Goal: Task Accomplishment & Management: Use online tool/utility

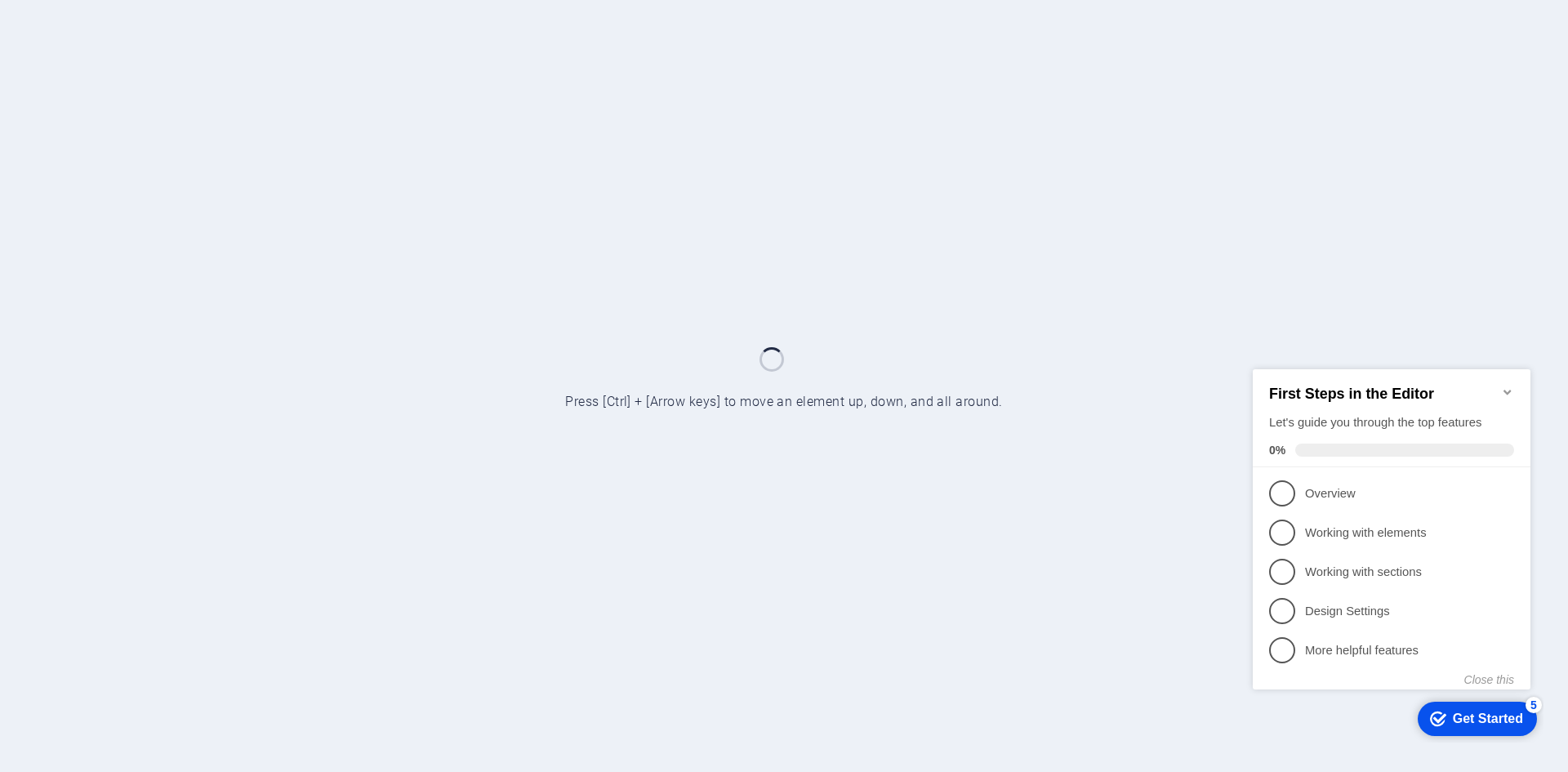
click at [1504, 389] on icon "Minimize checklist" at bounding box center [1507, 391] width 8 height 5
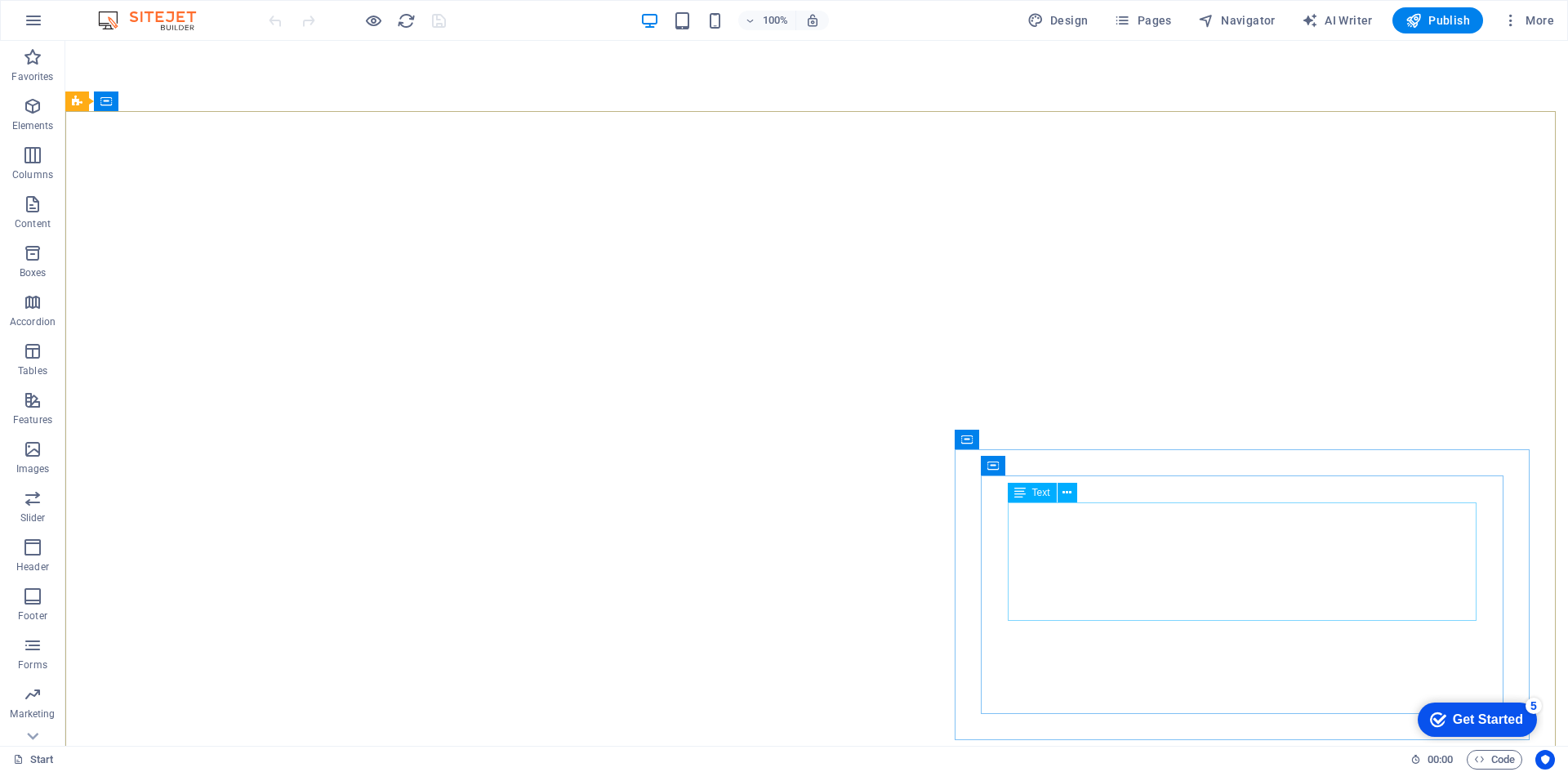
click at [1039, 503] on div "Text" at bounding box center [1032, 493] width 49 height 20
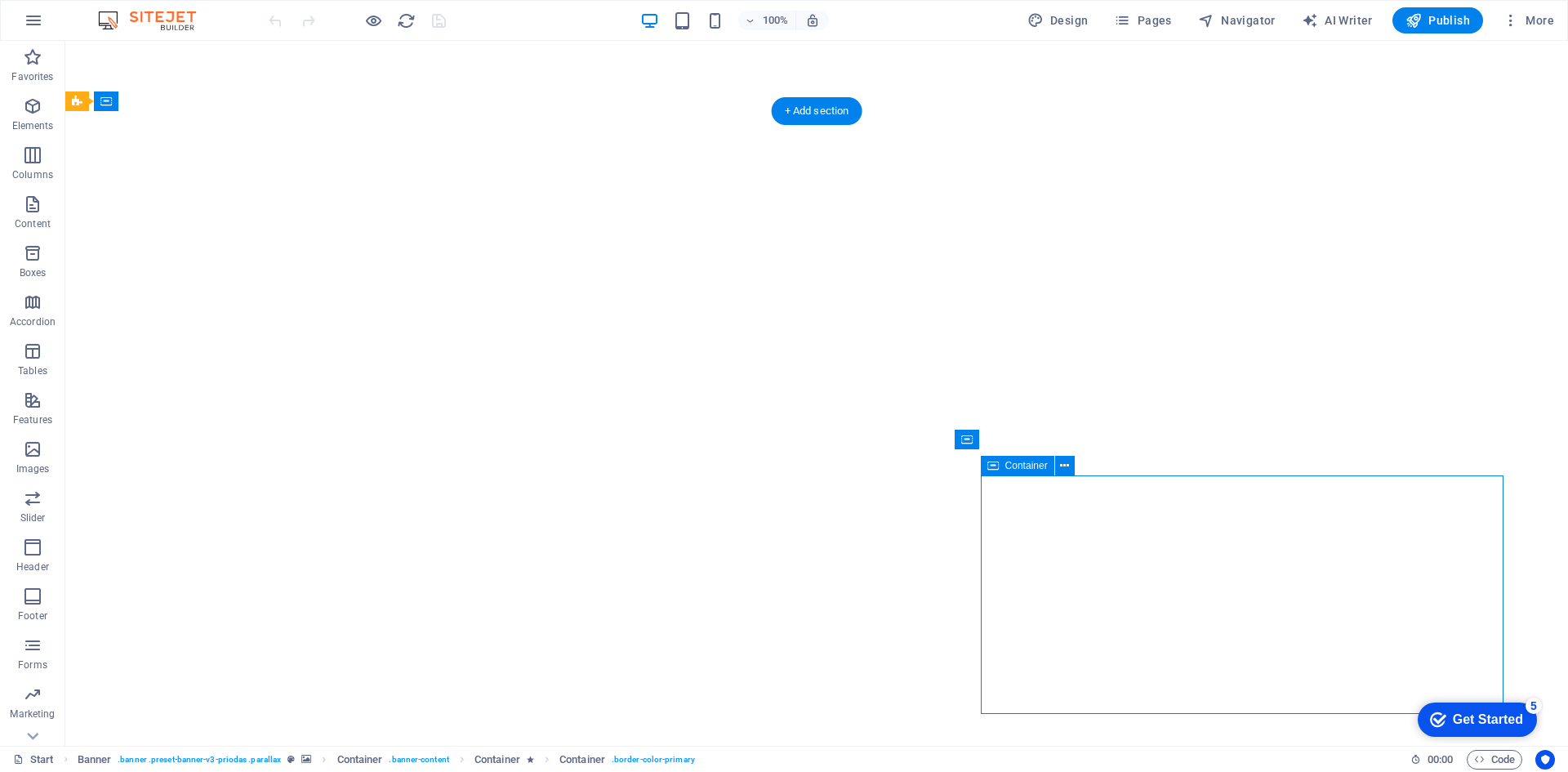
select select "%"
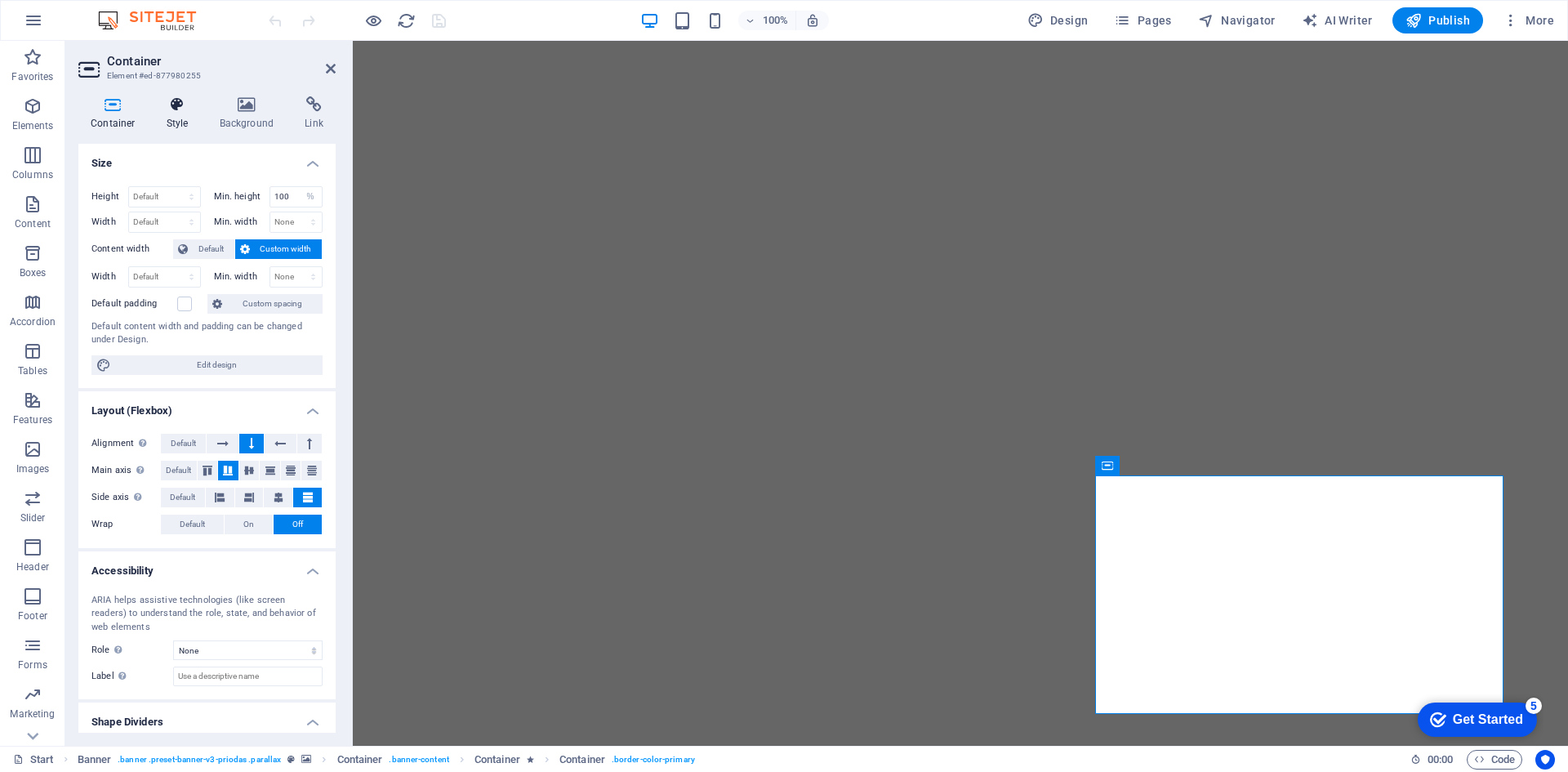
click at [187, 128] on h4 "Style" at bounding box center [181, 113] width 53 height 34
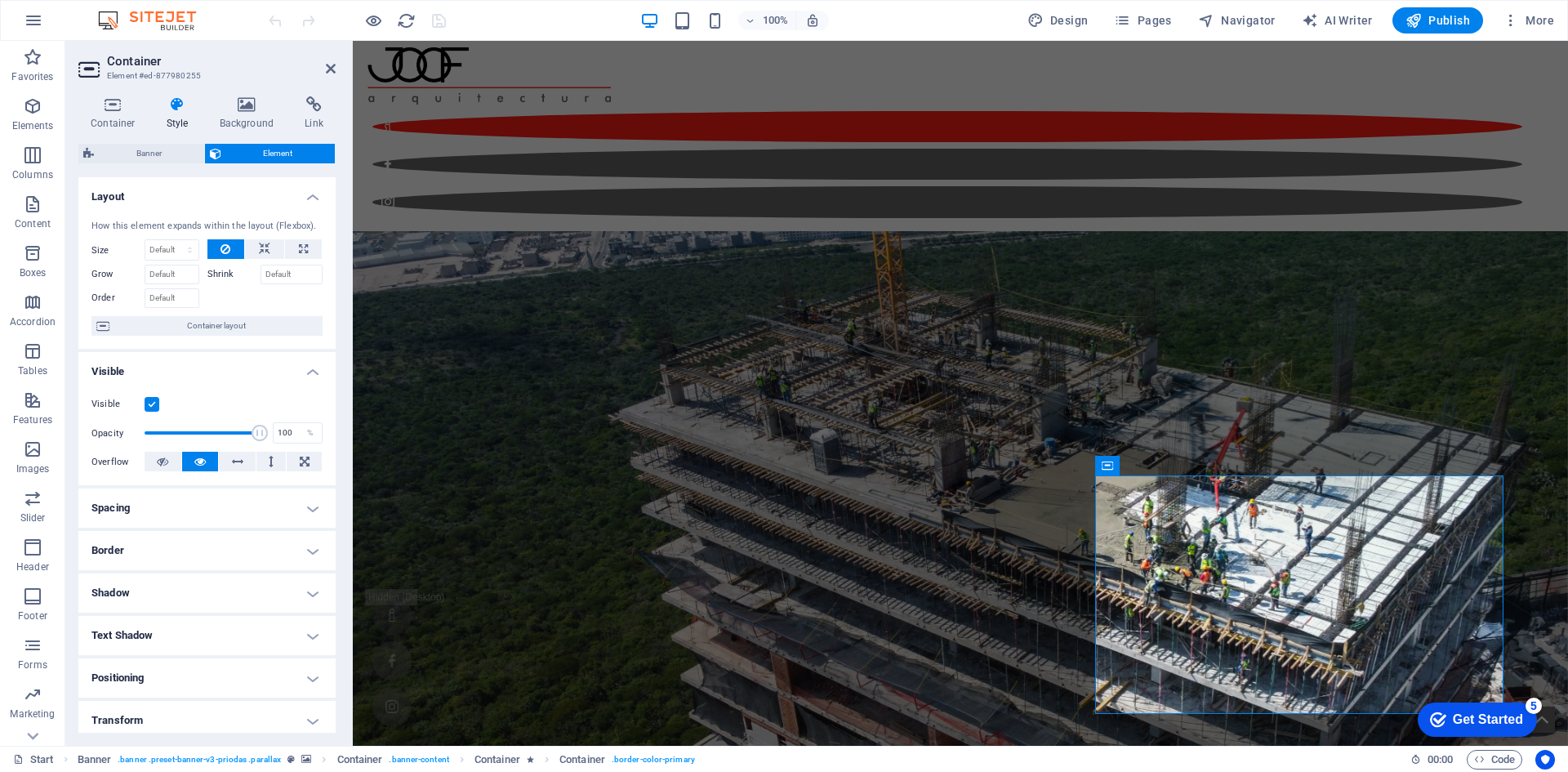
click at [196, 550] on h4 "Border" at bounding box center [207, 550] width 257 height 39
click at [183, 584] on icon at bounding box center [180, 583] width 10 height 20
click at [324, 65] on h2 "Container" at bounding box center [221, 60] width 228 height 14
click at [326, 76] on header "Container Element #ed-877980255" at bounding box center [207, 62] width 257 height 43
click at [326, 68] on icon at bounding box center [331, 68] width 10 height 13
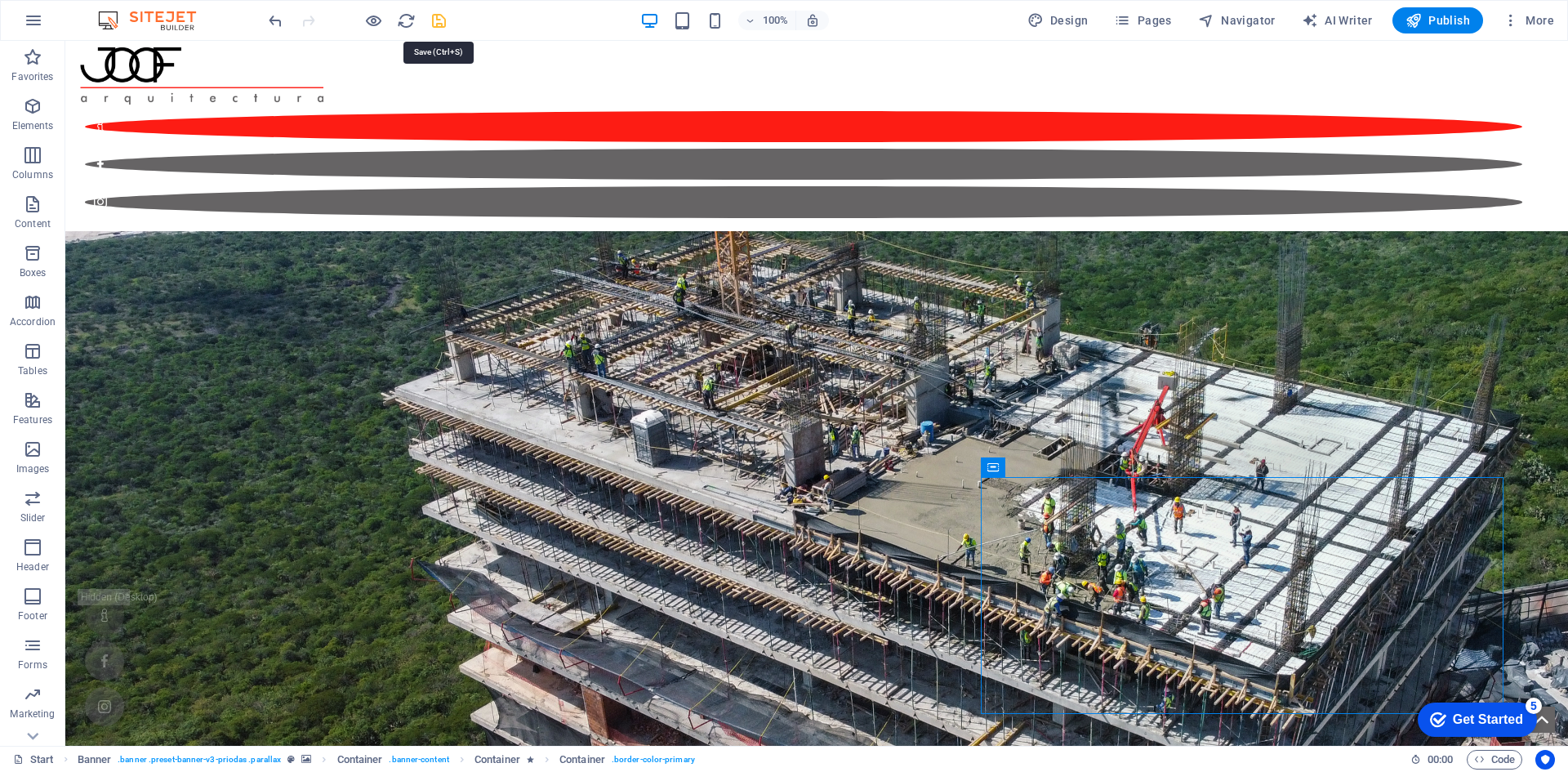
drag, startPoint x: 439, startPoint y: 20, endPoint x: 400, endPoint y: 45, distance: 46.3
click at [439, 20] on icon "save" at bounding box center [439, 20] width 19 height 19
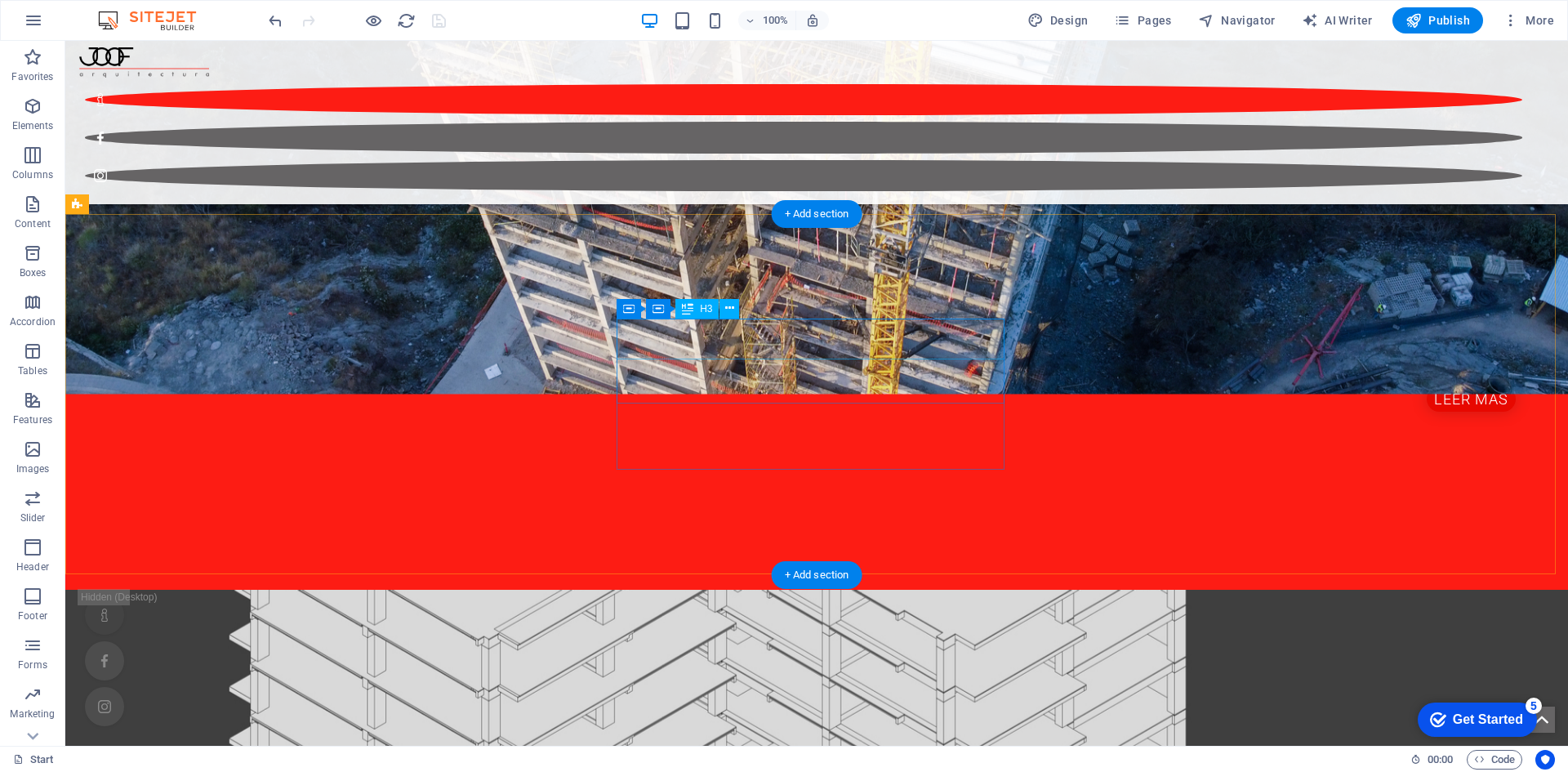
scroll to position [1307, 0]
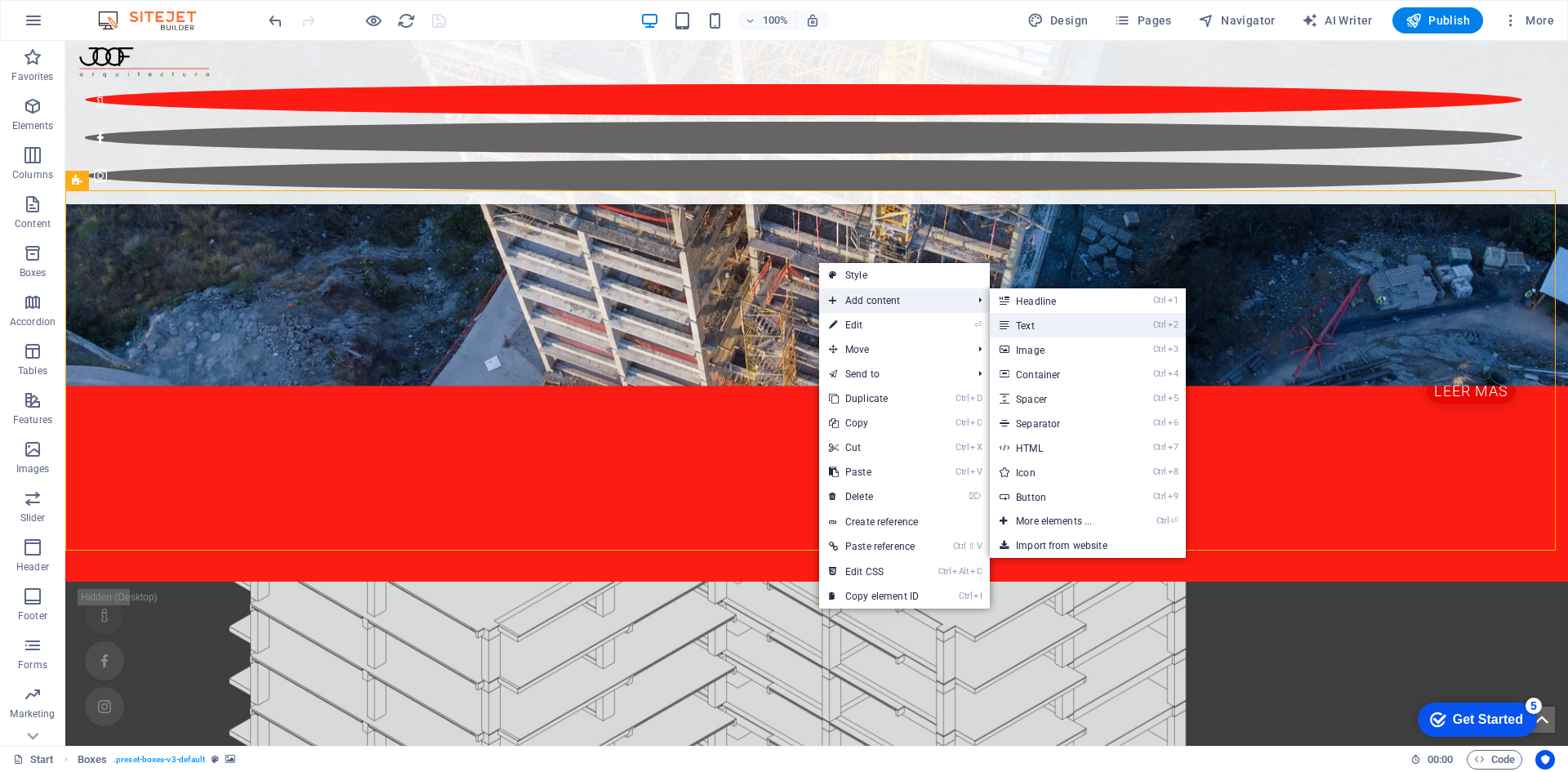
click at [1017, 321] on link "Ctrl 2 Text" at bounding box center [1057, 325] width 135 height 25
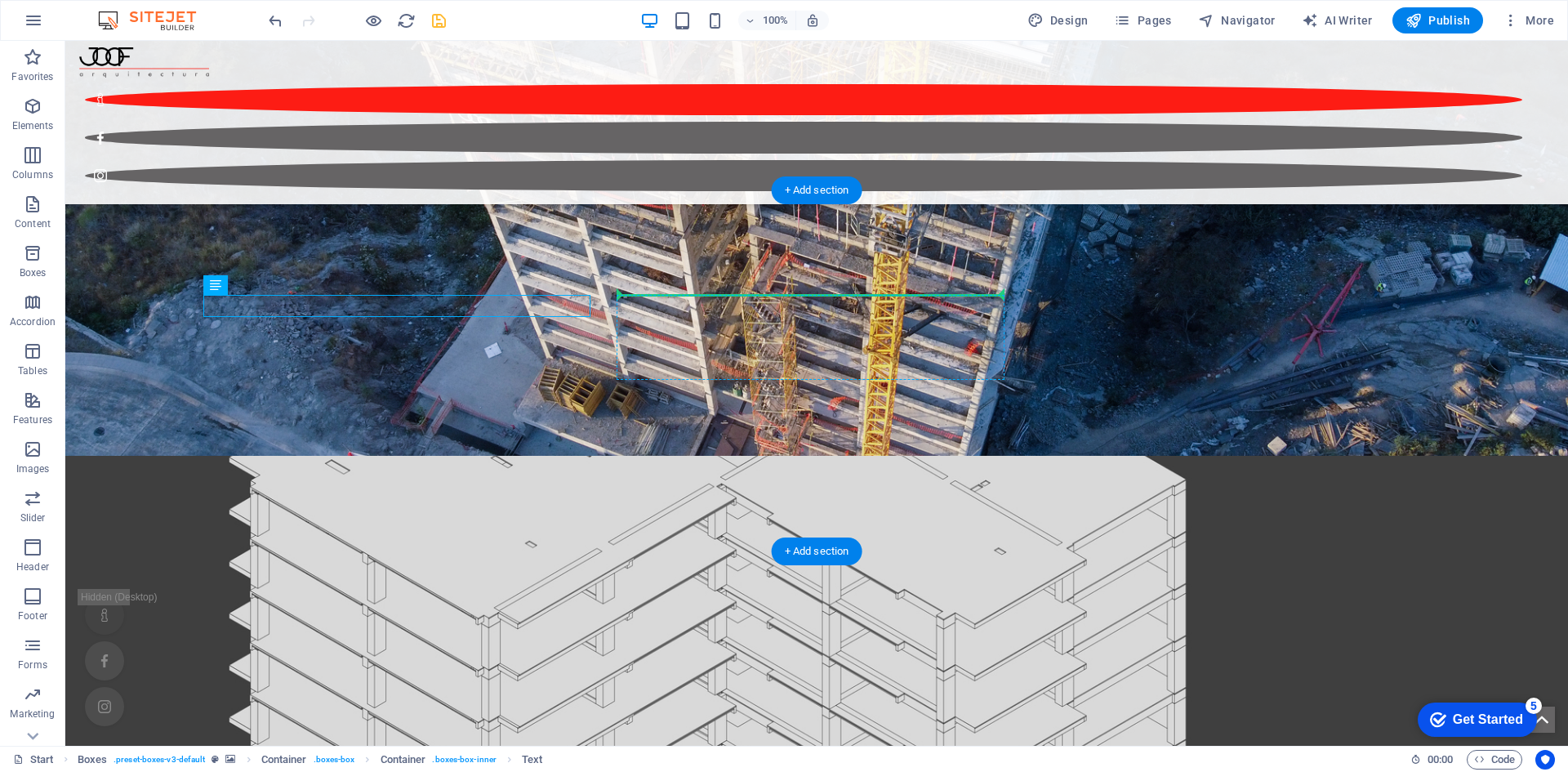
drag, startPoint x: 416, startPoint y: 307, endPoint x: 818, endPoint y: 299, distance: 402.1
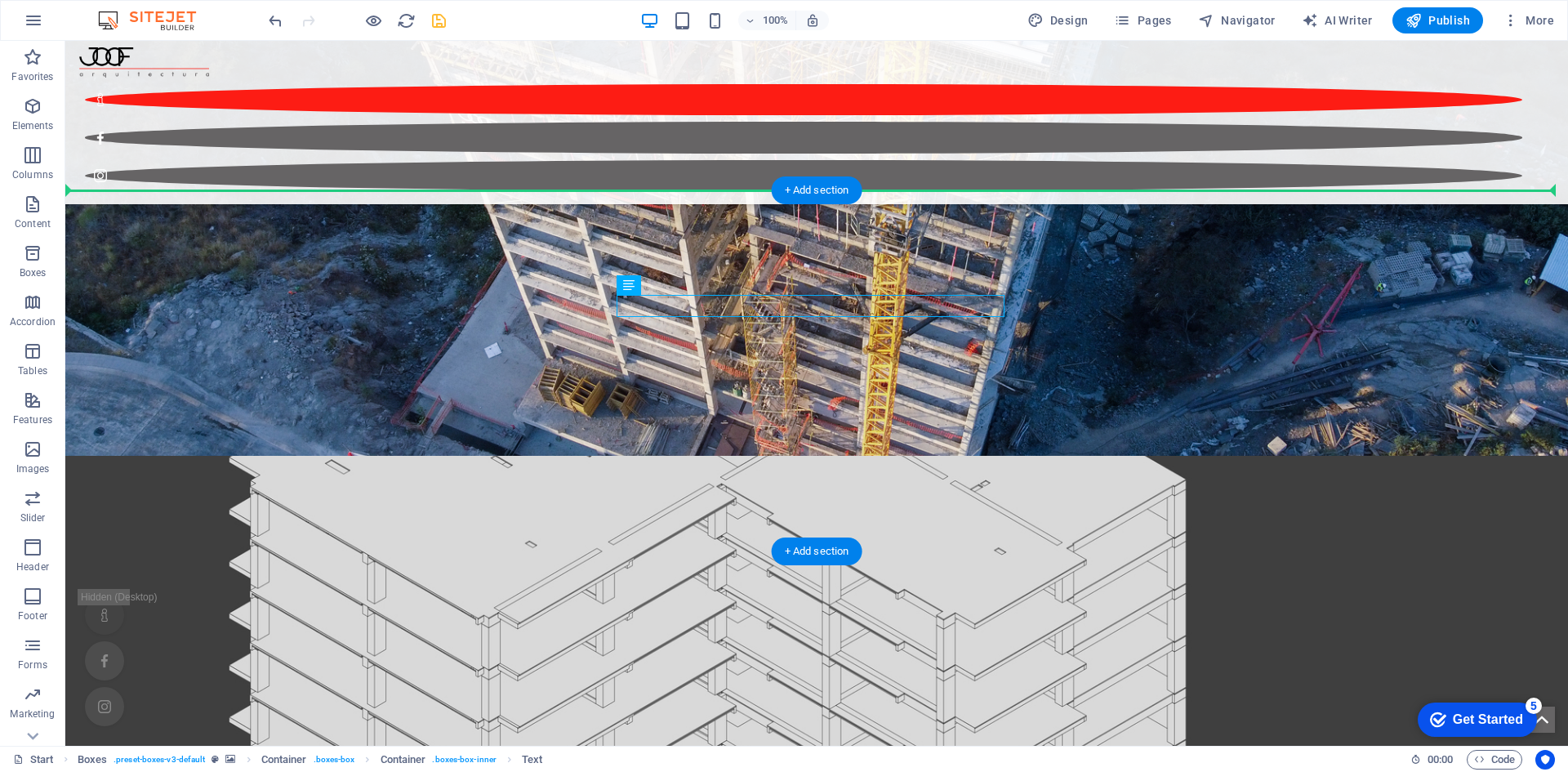
drag, startPoint x: 830, startPoint y: 303, endPoint x: 828, endPoint y: 274, distance: 29.1
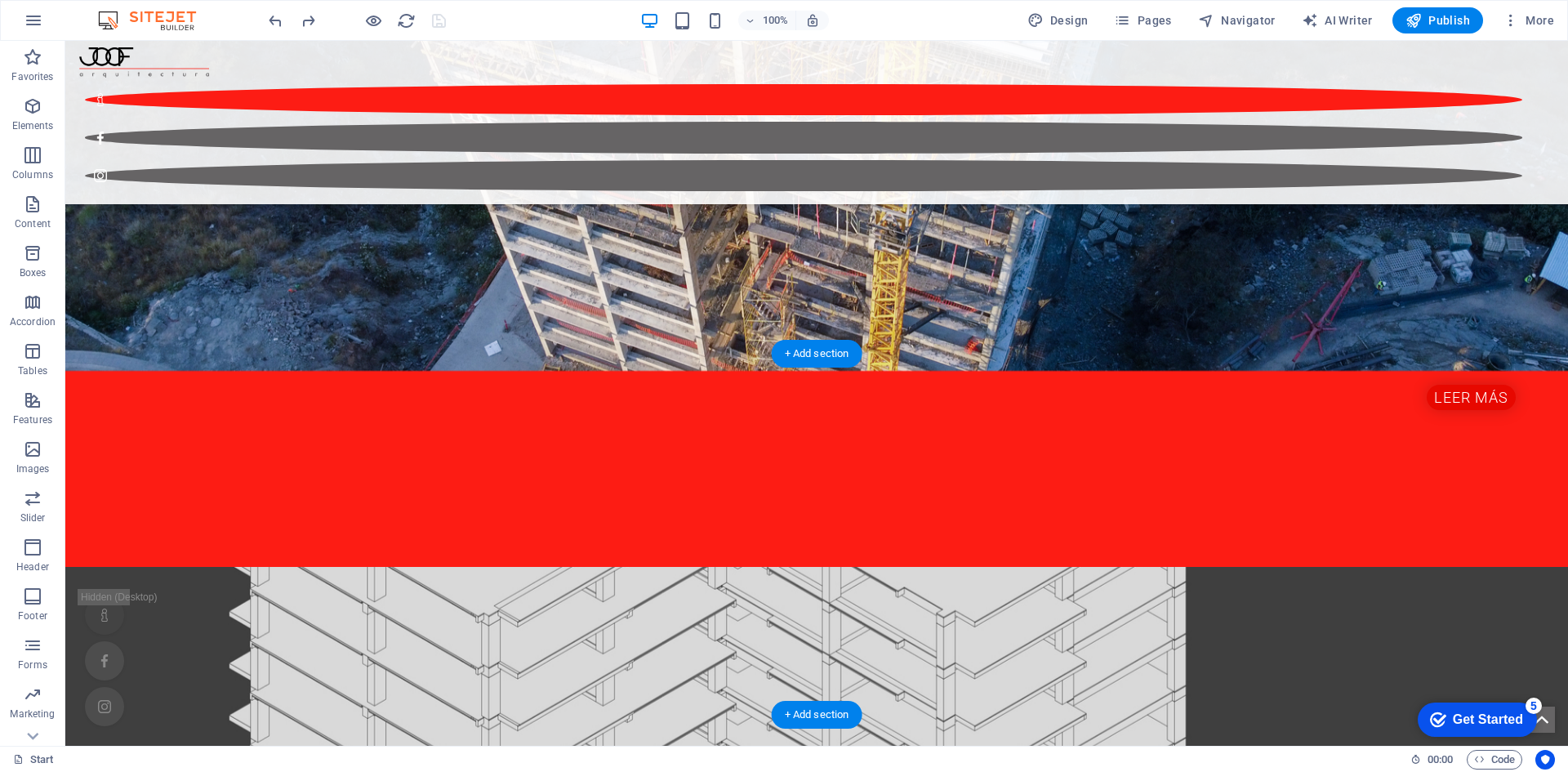
scroll to position [1144, 0]
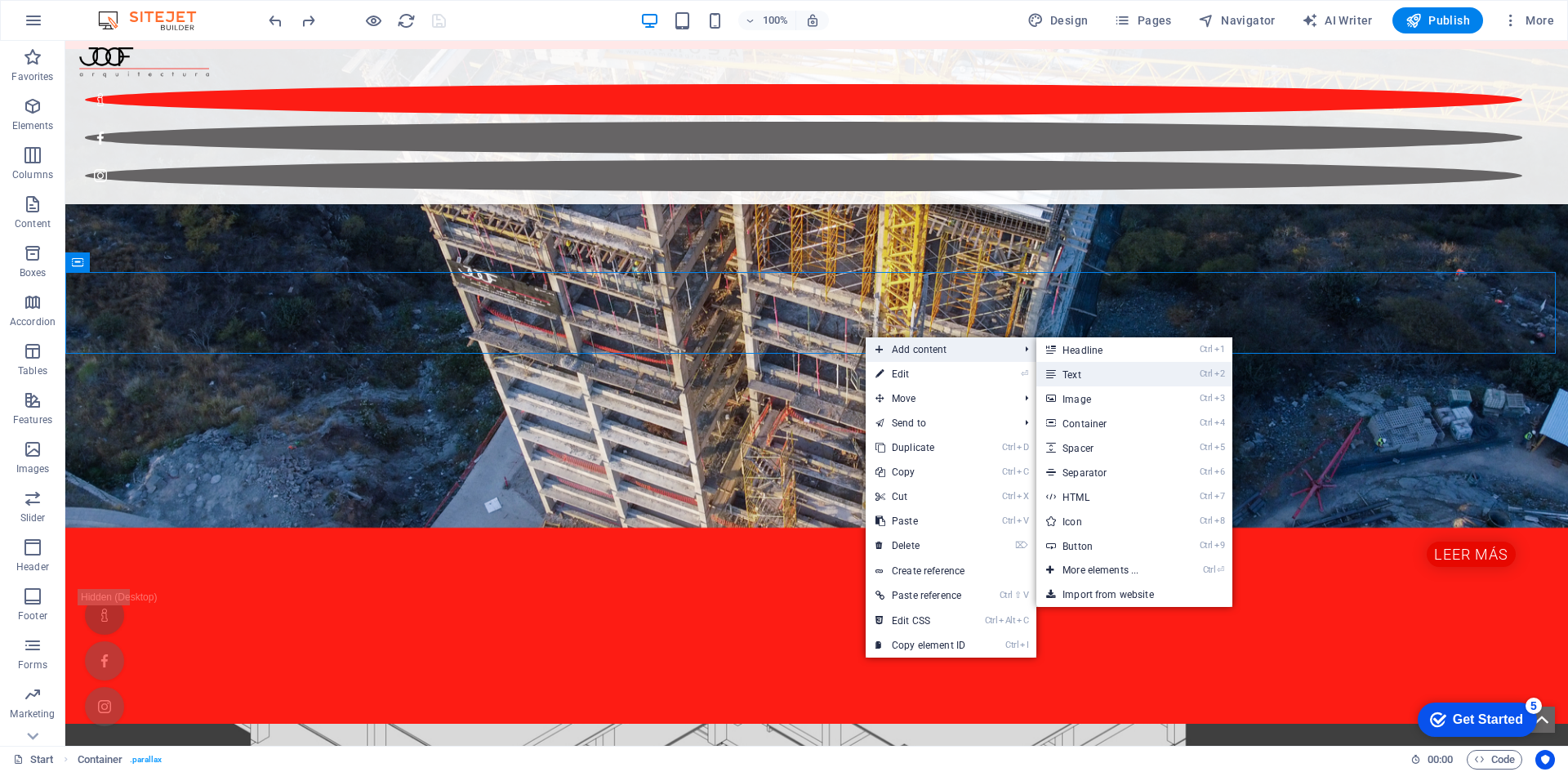
click at [1156, 383] on link "Ctrl 2 Text" at bounding box center [1104, 374] width 135 height 25
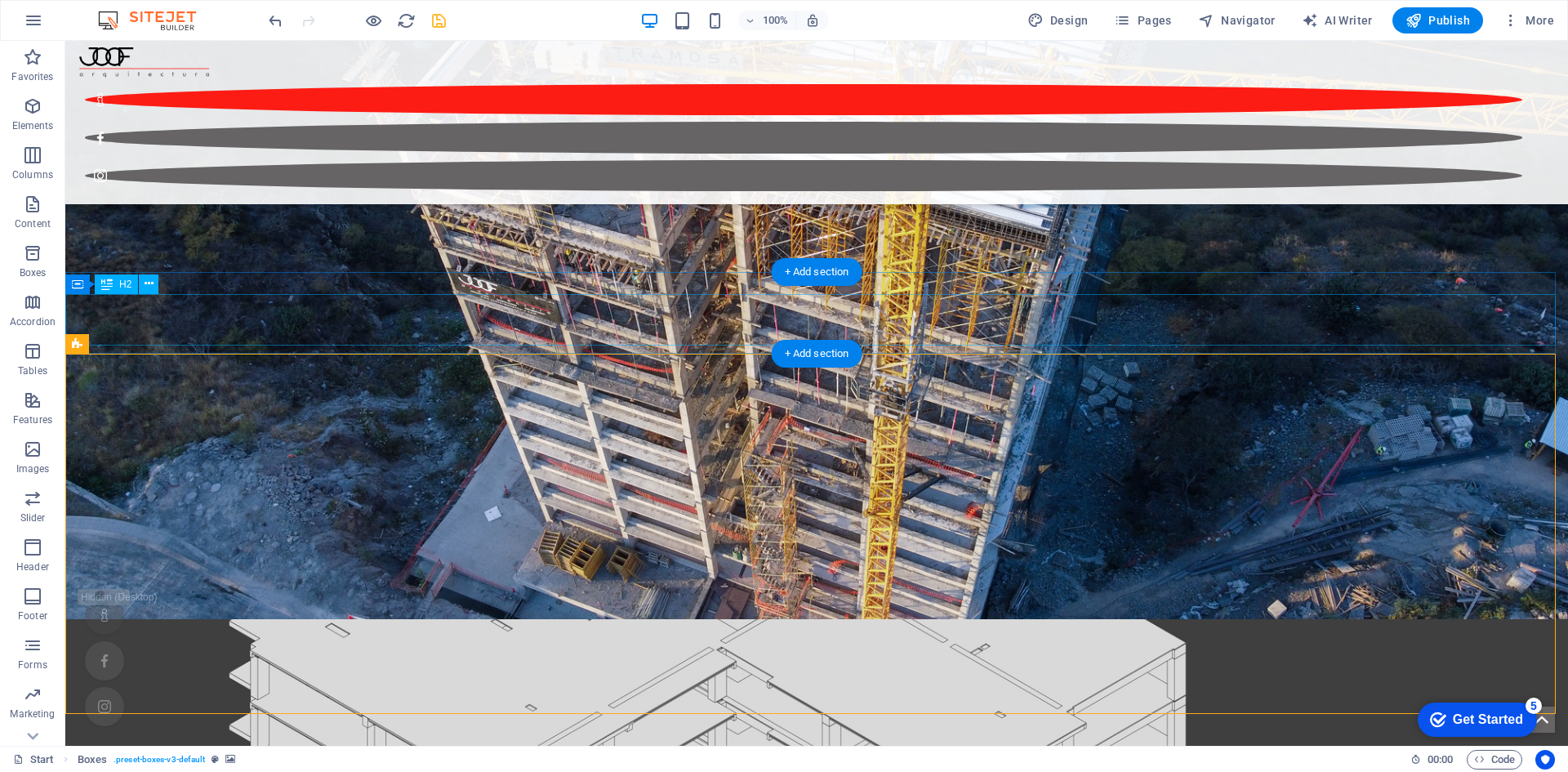
drag, startPoint x: 864, startPoint y: 324, endPoint x: 795, endPoint y: 331, distance: 69.4
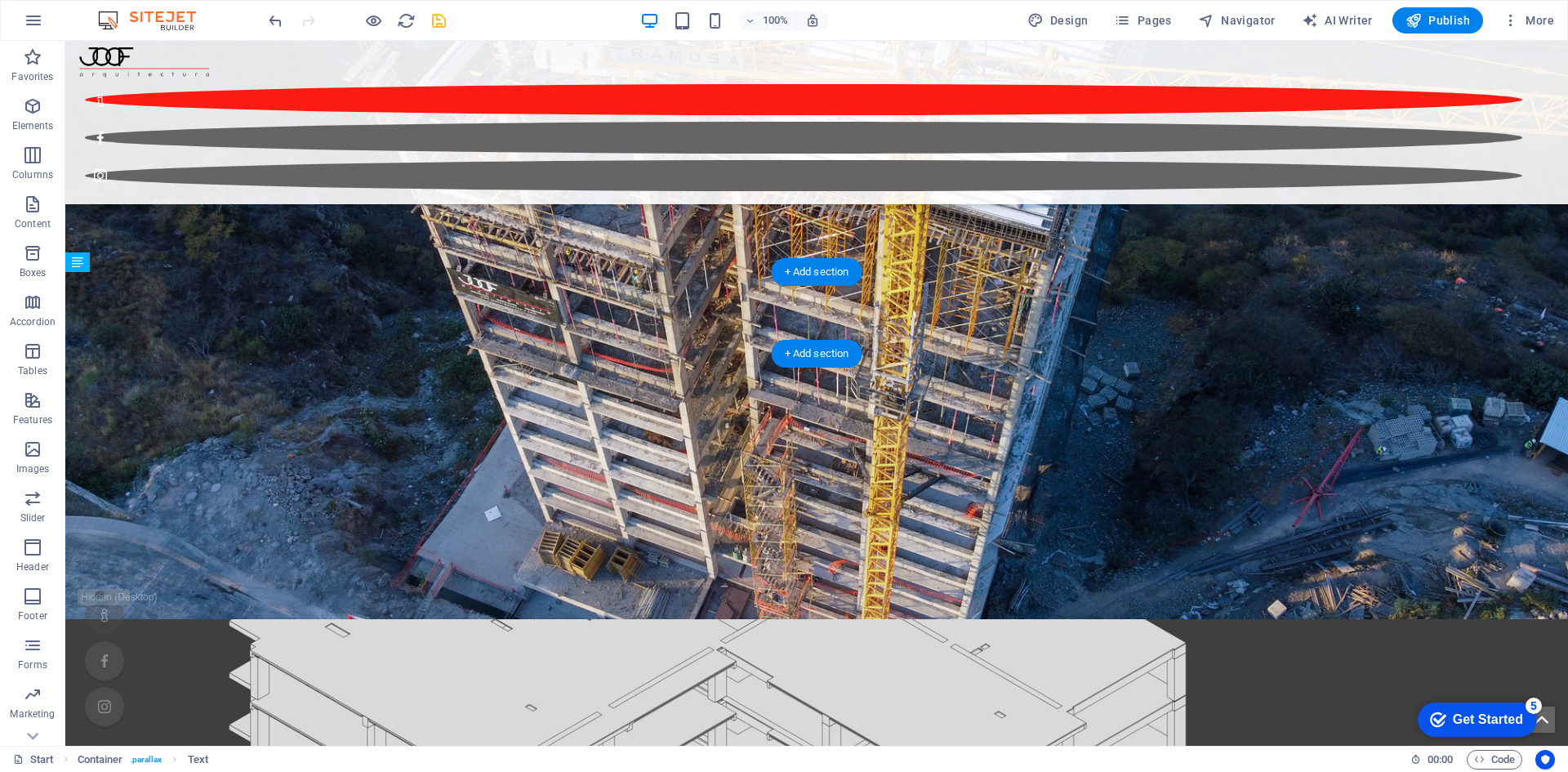
drag, startPoint x: 123, startPoint y: 277, endPoint x: 123, endPoint y: 343, distance: 66.0
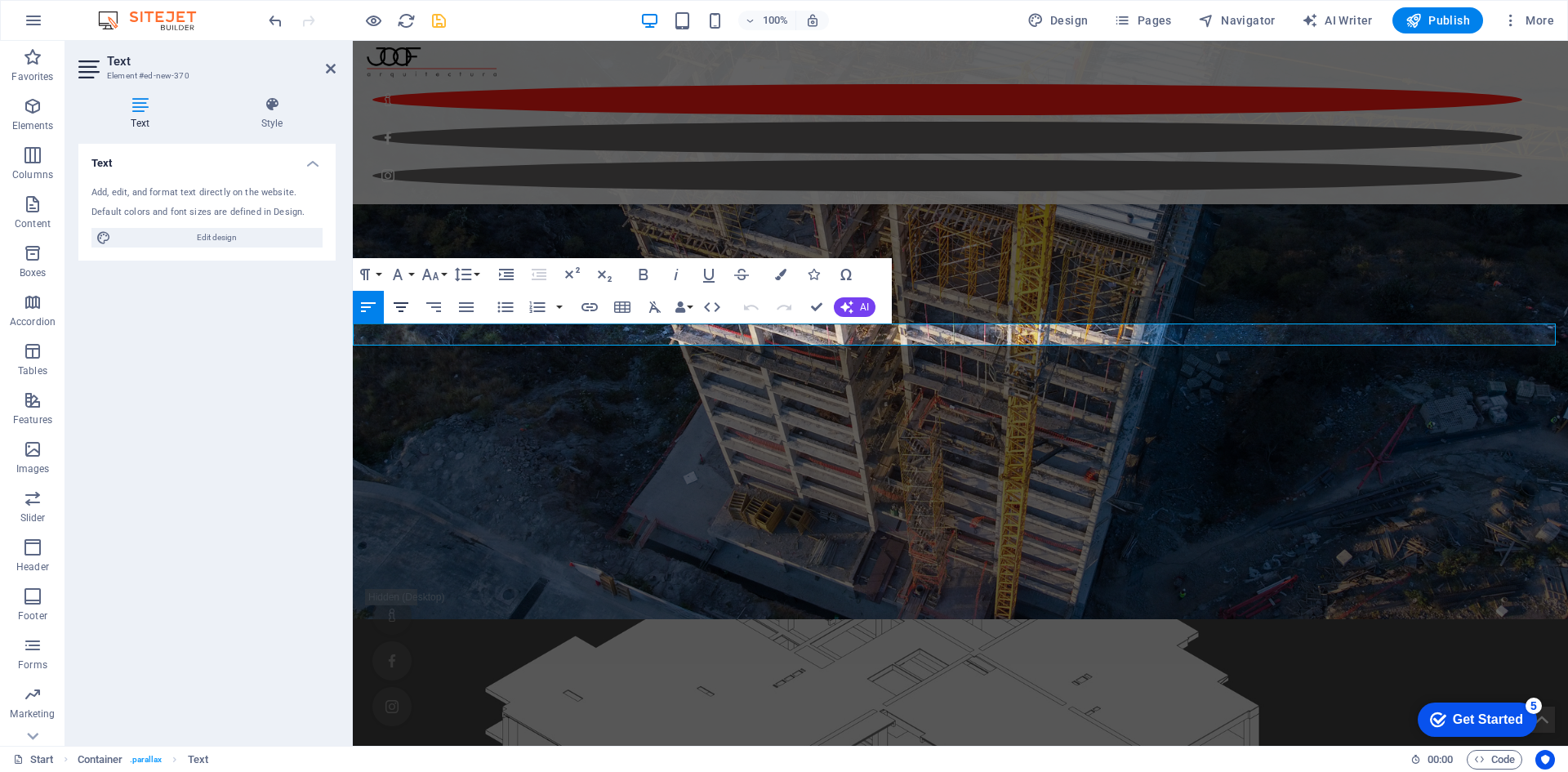
click at [401, 312] on icon "button" at bounding box center [400, 308] width 14 height 10
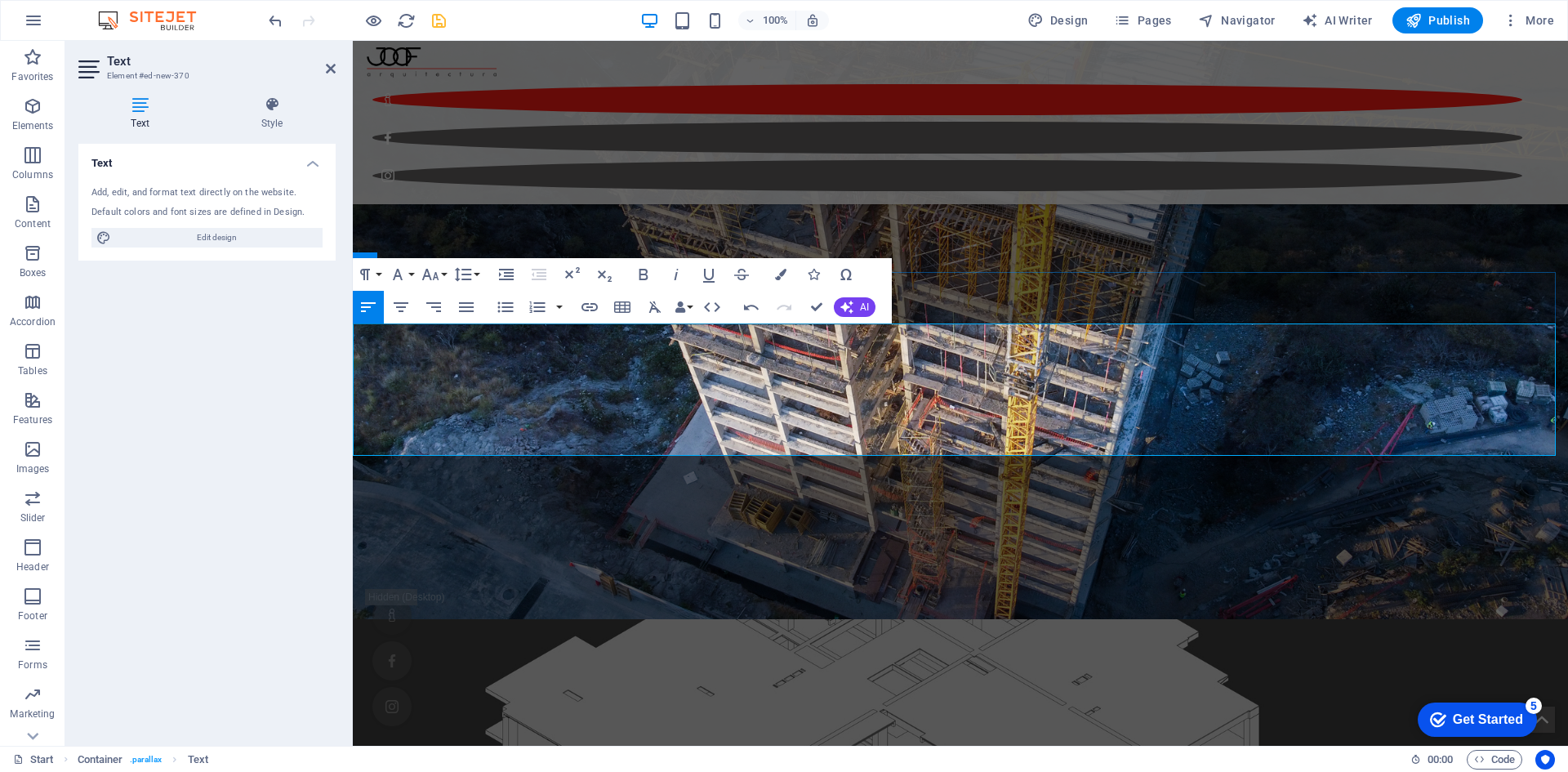
scroll to position [5902, 3]
drag, startPoint x: 455, startPoint y: 440, endPoint x: 321, endPoint y: 313, distance: 184.6
click at [402, 304] on icon "button" at bounding box center [400, 308] width 14 height 10
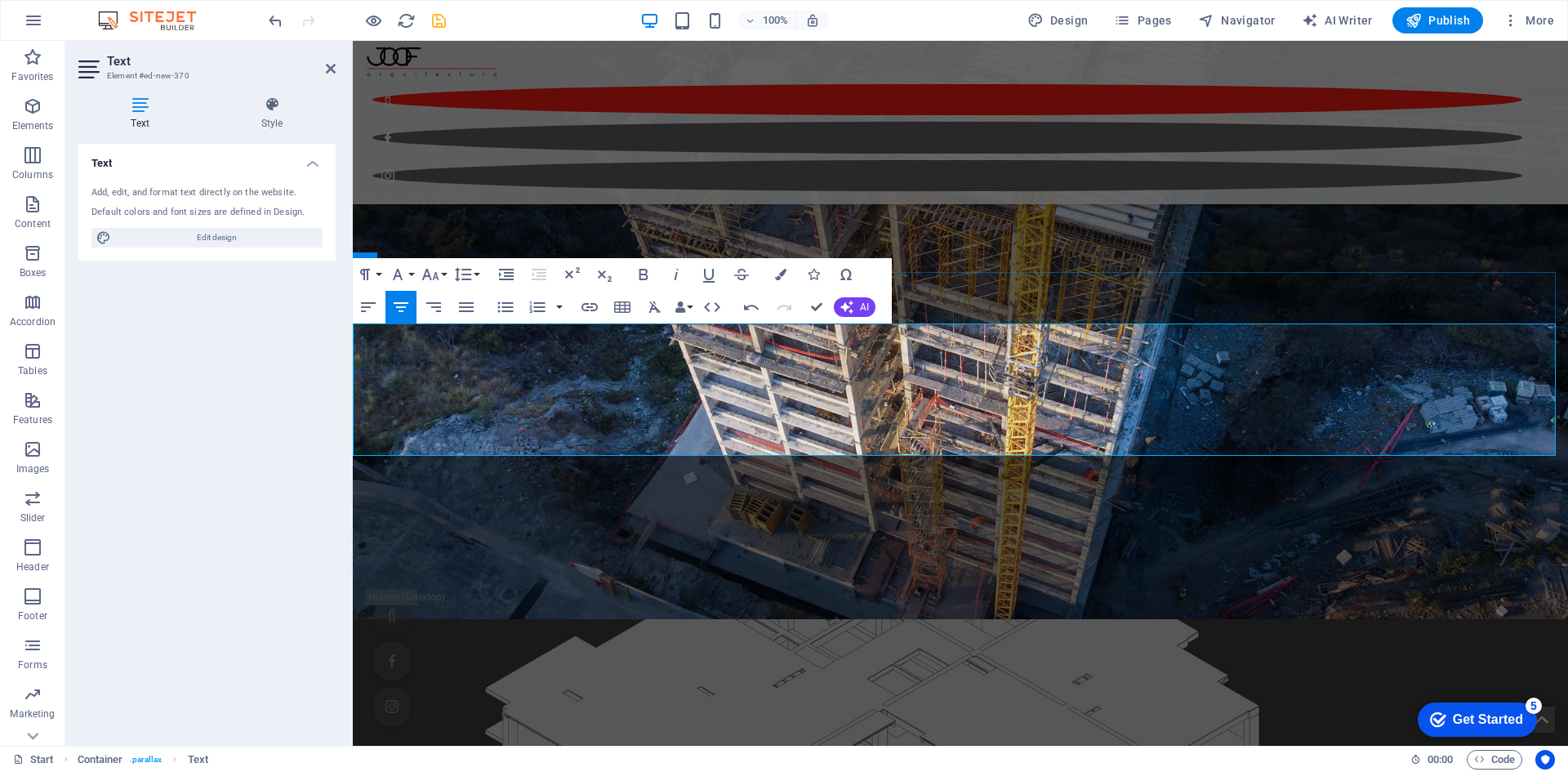
click at [560, 303] on button "button" at bounding box center [559, 307] width 13 height 32
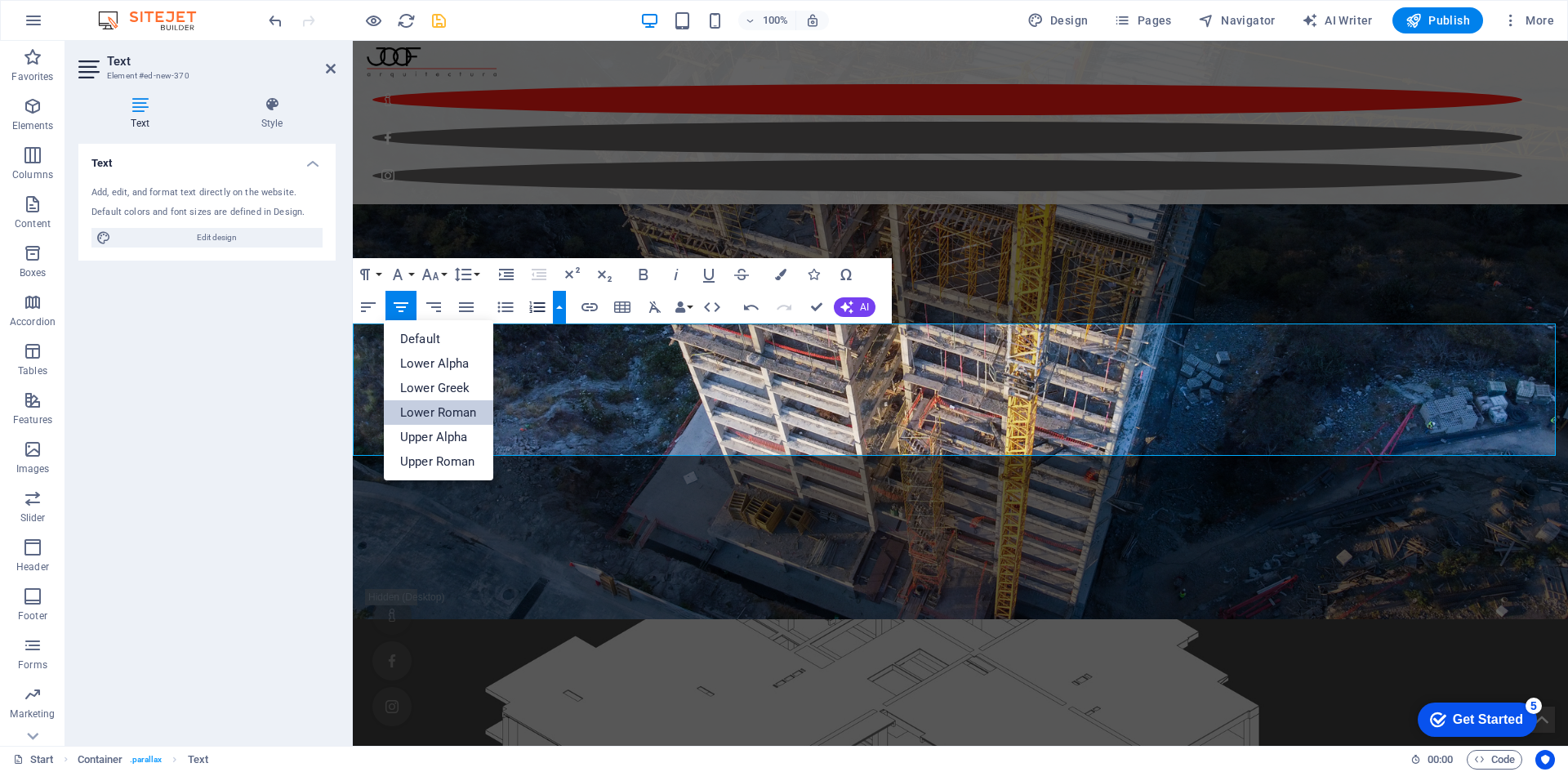
click at [449, 417] on link "Lower Roman" at bounding box center [439, 412] width 109 height 25
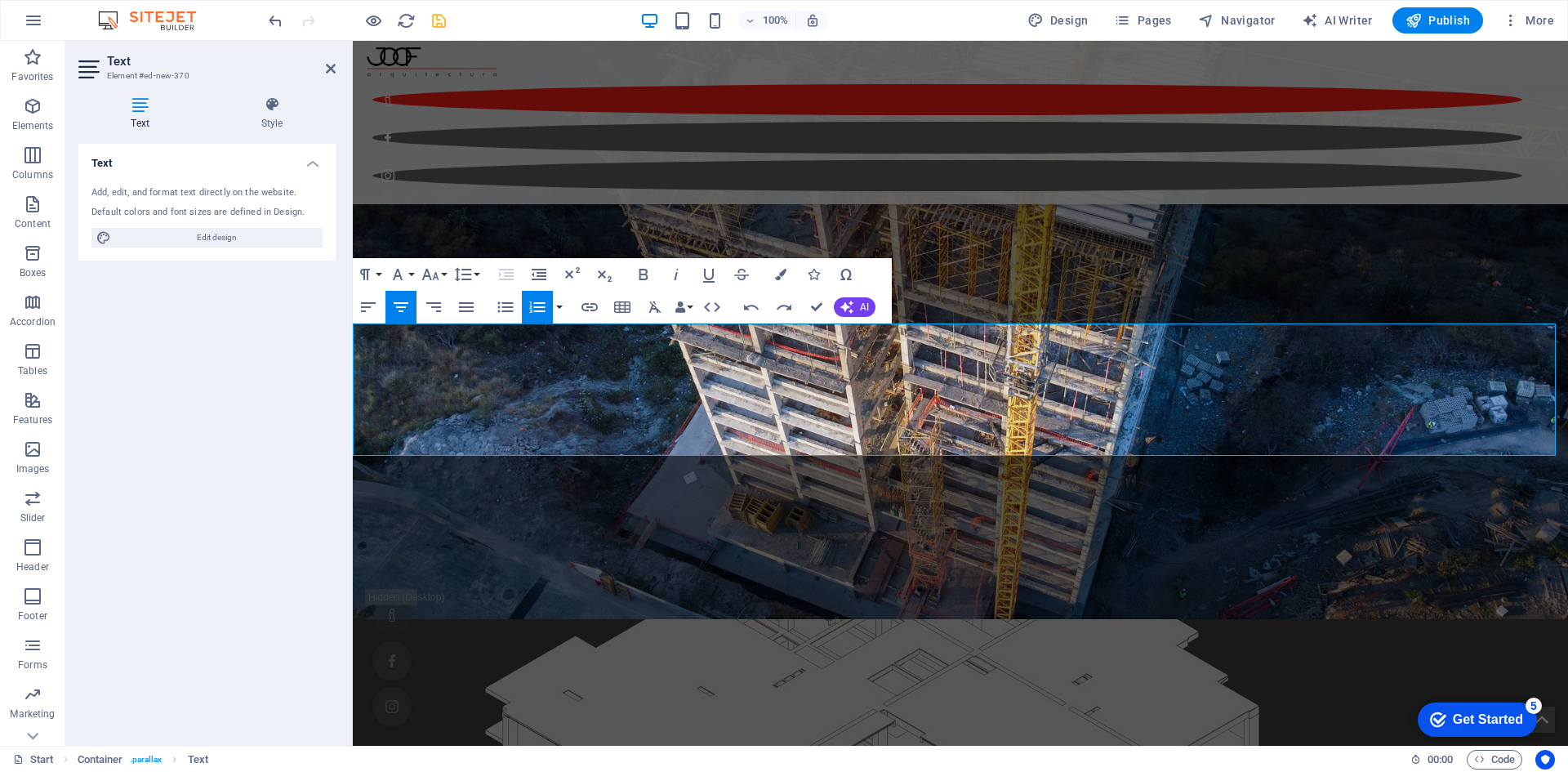
click at [558, 314] on button "button" at bounding box center [559, 307] width 13 height 32
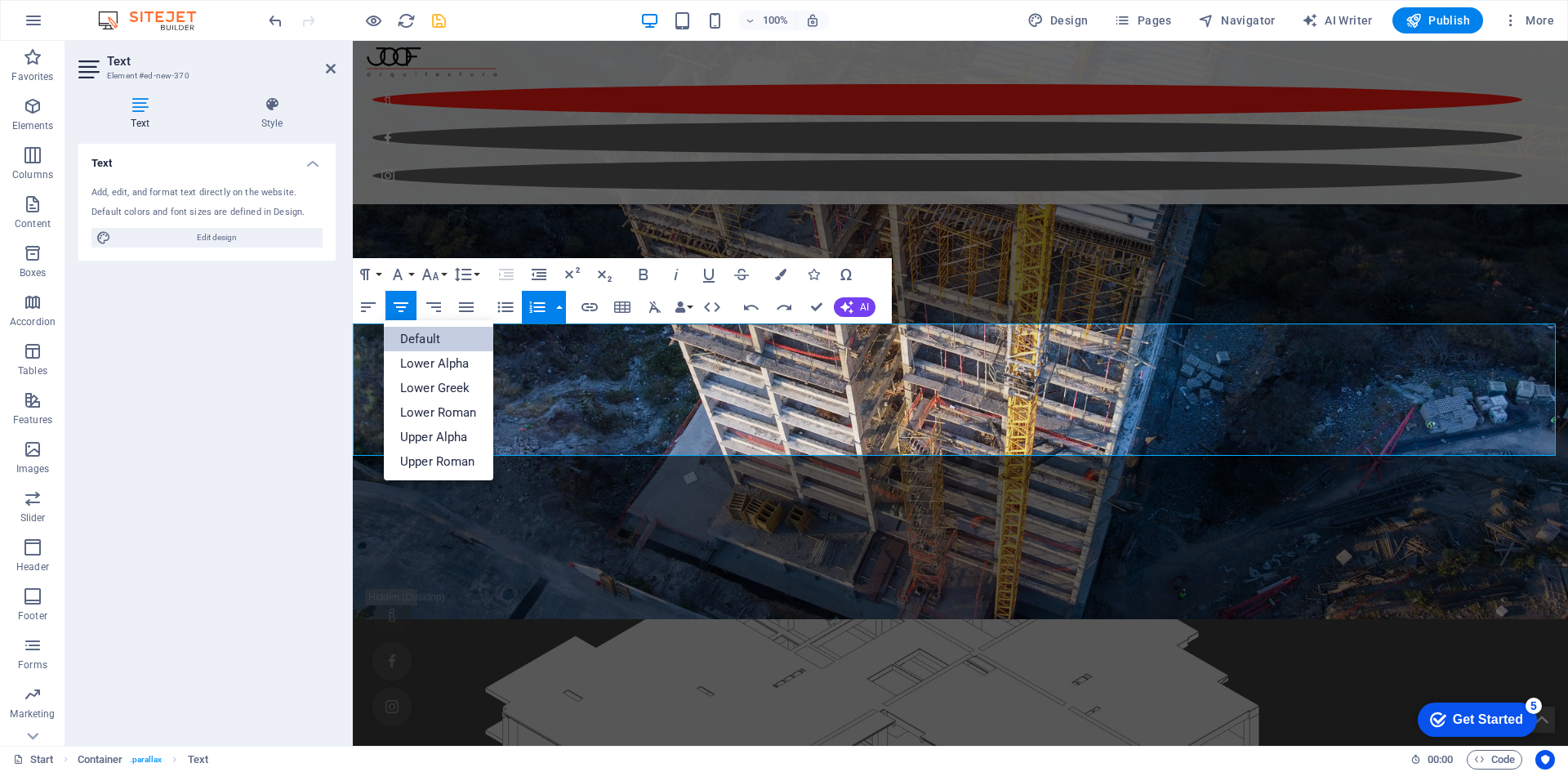
click at [430, 343] on link "Default" at bounding box center [439, 338] width 109 height 25
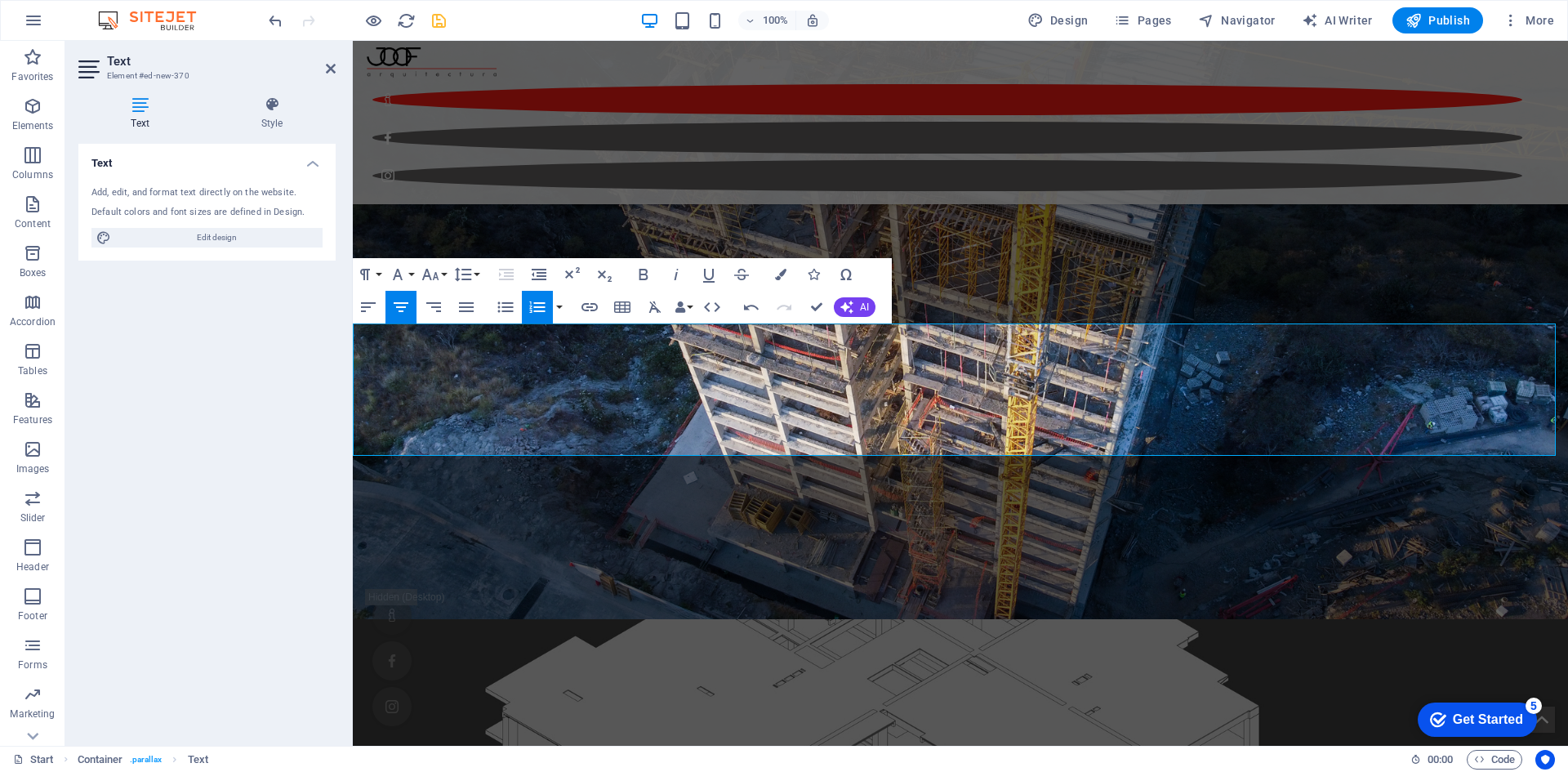
click at [535, 306] on icon "button" at bounding box center [537, 307] width 20 height 20
click at [405, 313] on icon "button" at bounding box center [400, 307] width 20 height 20
click at [503, 302] on icon "button" at bounding box center [505, 307] width 20 height 20
click at [502, 310] on icon "button" at bounding box center [505, 307] width 20 height 20
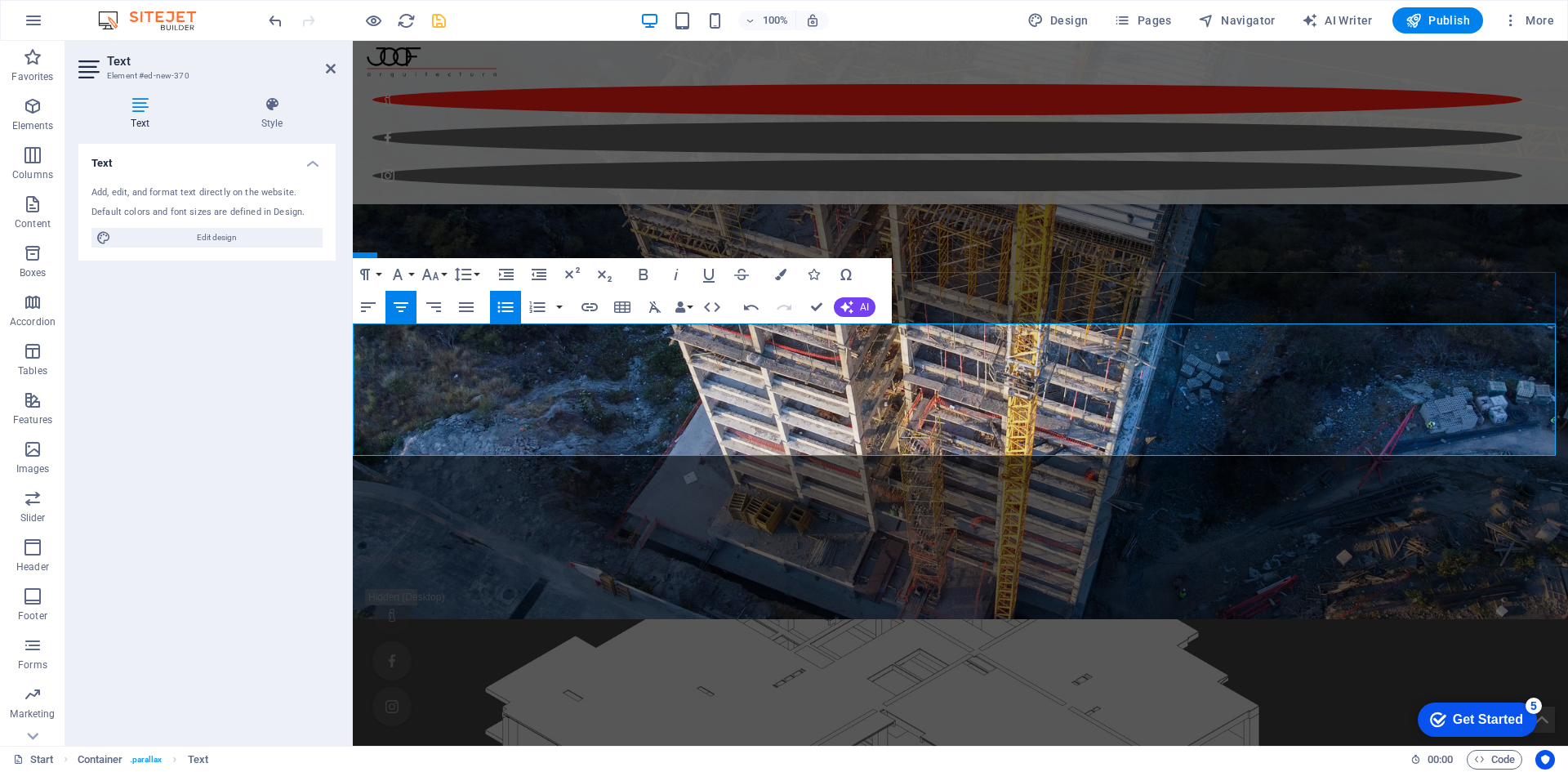
click at [508, 314] on icon "button" at bounding box center [505, 307] width 20 height 20
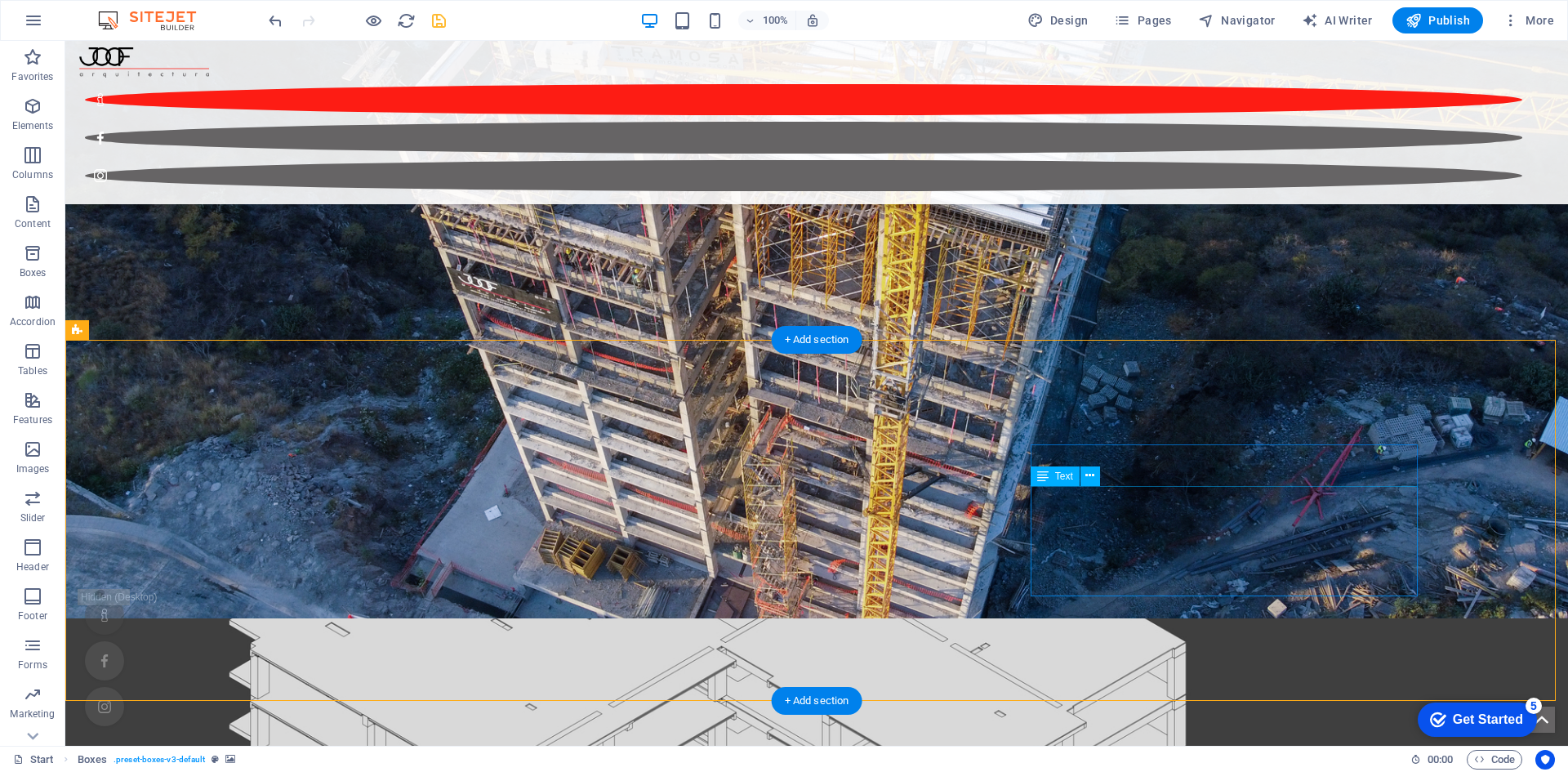
scroll to position [1144, 0]
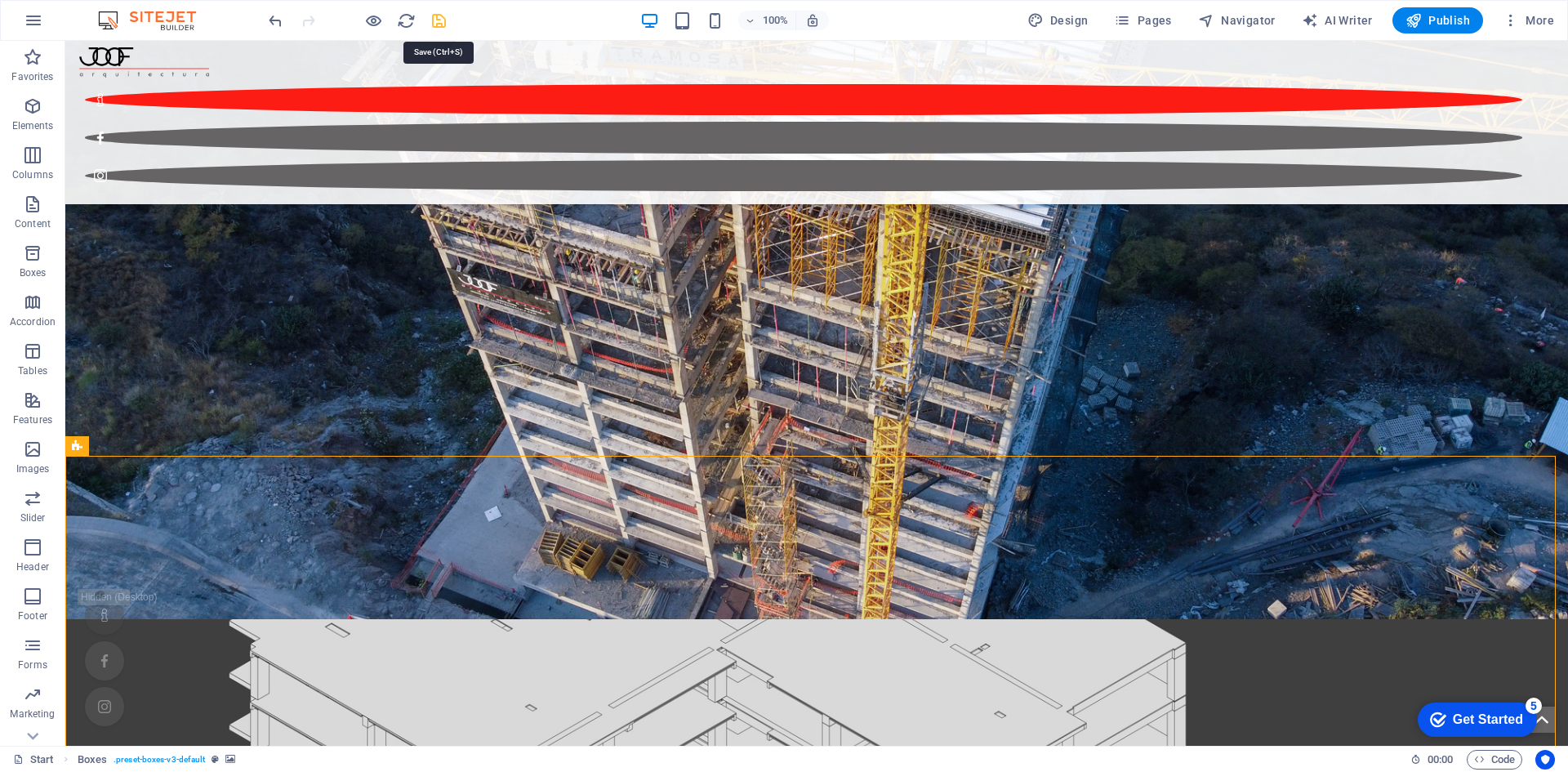
click at [446, 14] on icon "save" at bounding box center [439, 20] width 19 height 19
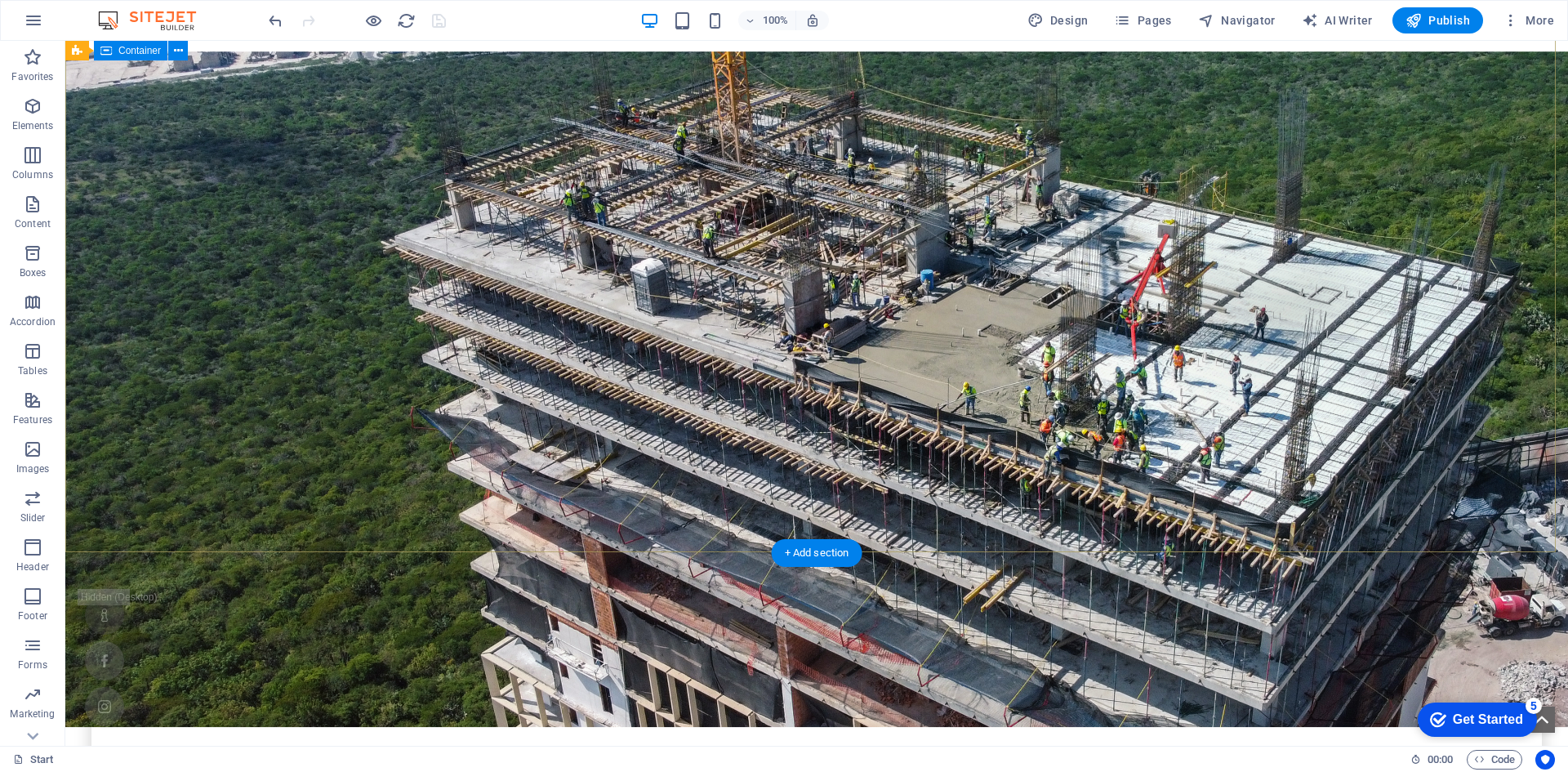
scroll to position [164, 0]
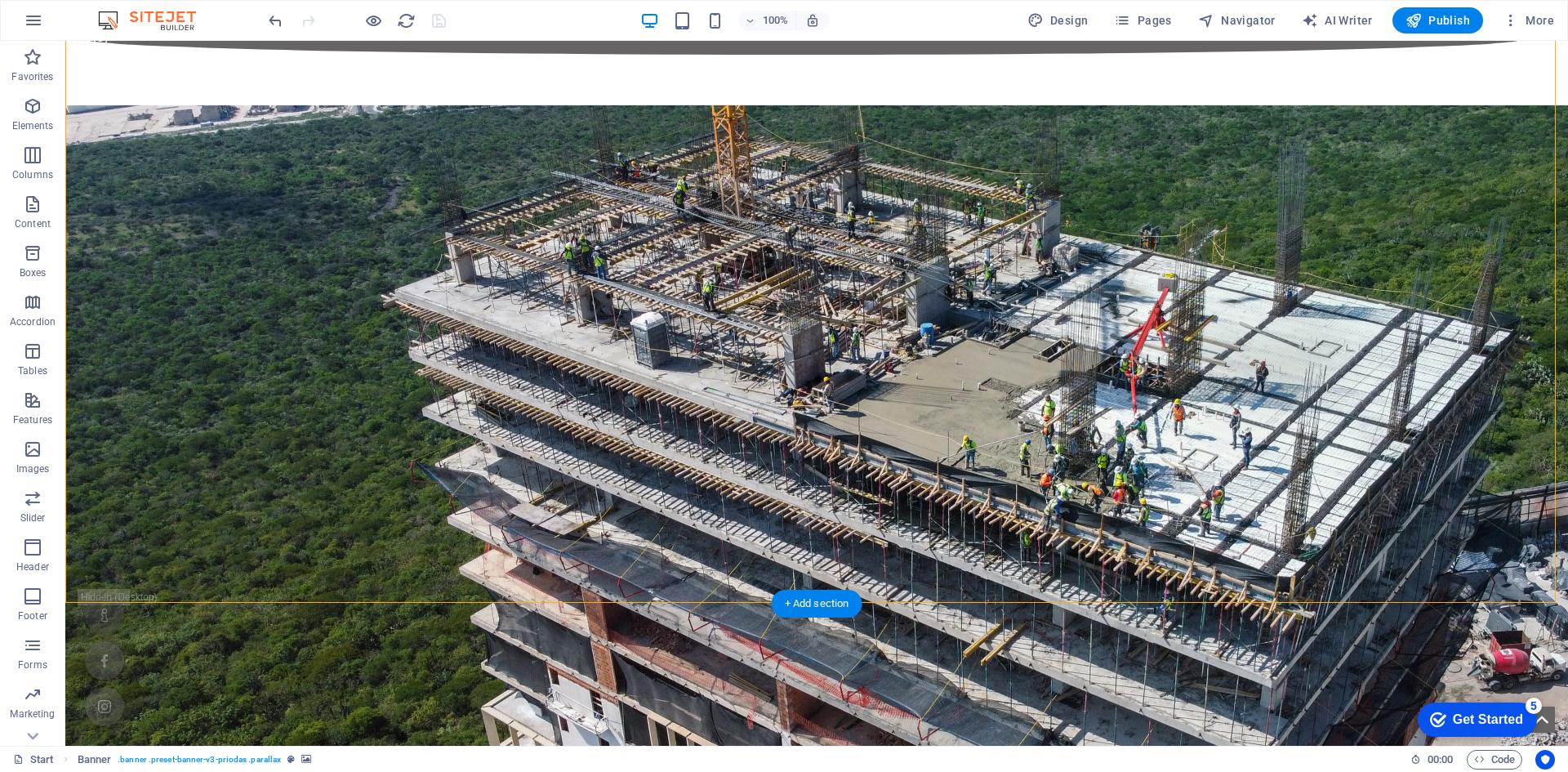
drag, startPoint x: 1088, startPoint y: 297, endPoint x: 192, endPoint y: 308, distance: 896.1
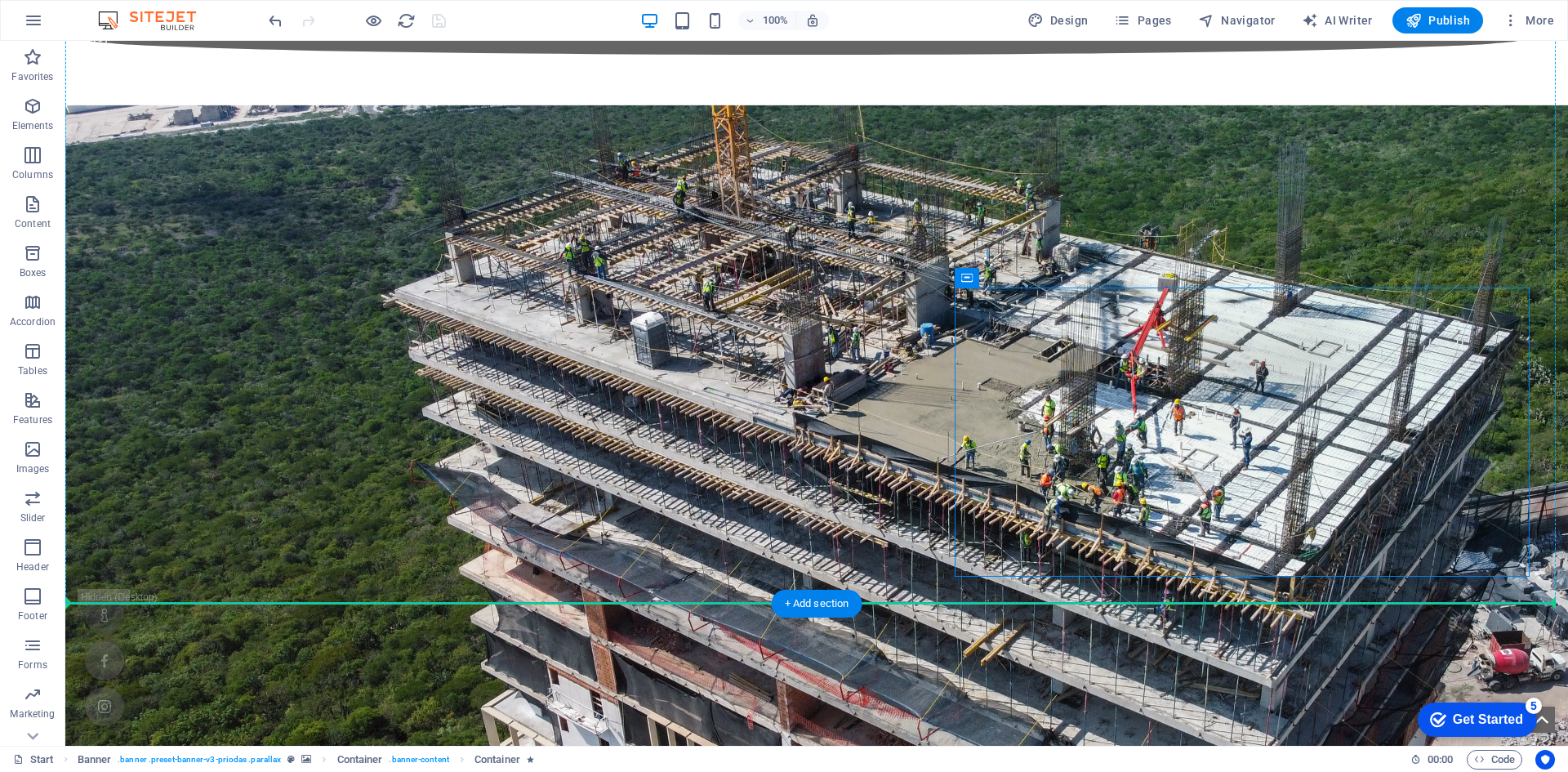
drag, startPoint x: 979, startPoint y: 304, endPoint x: 203, endPoint y: 334, distance: 776.6
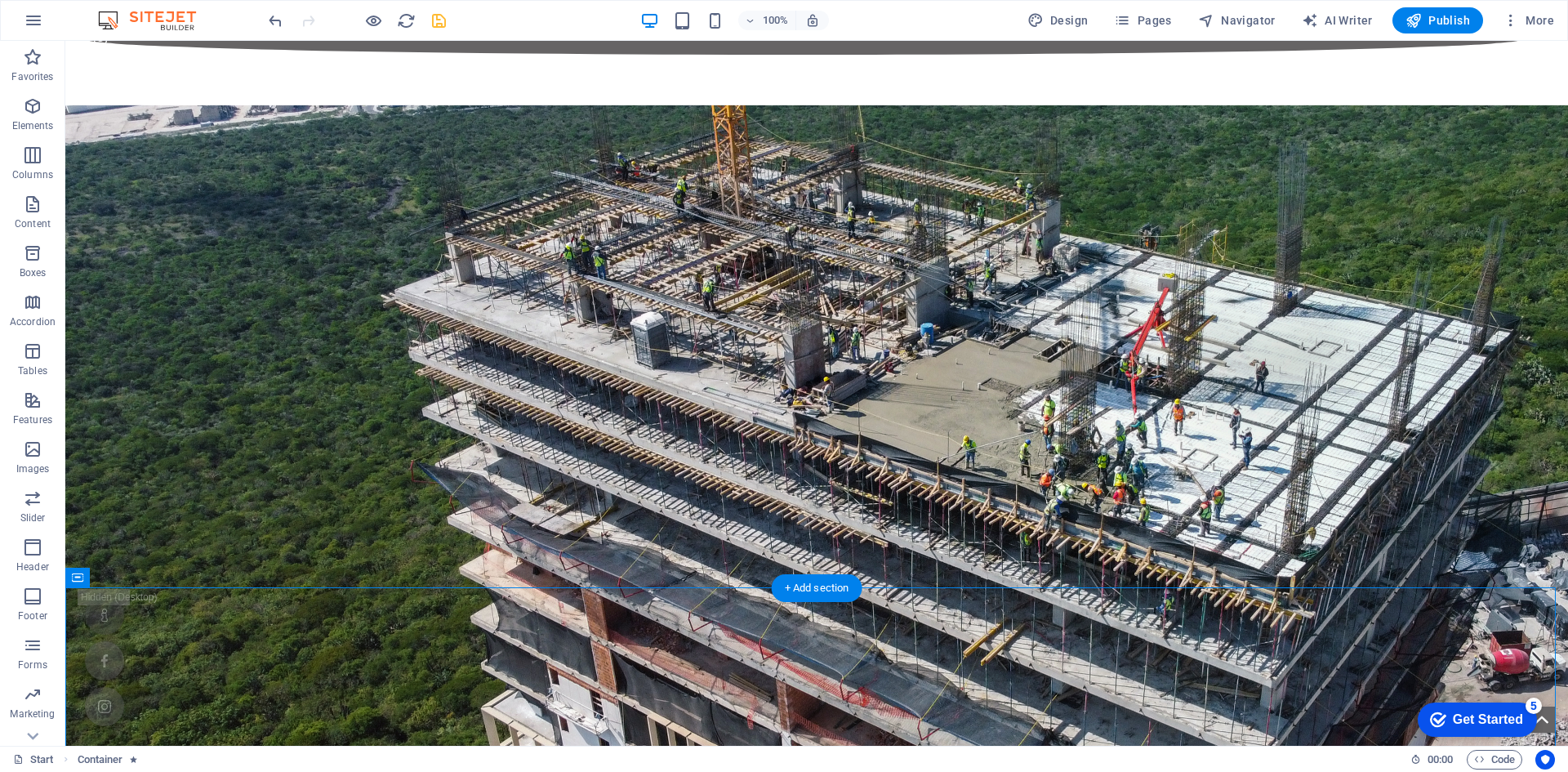
scroll to position [572, 0]
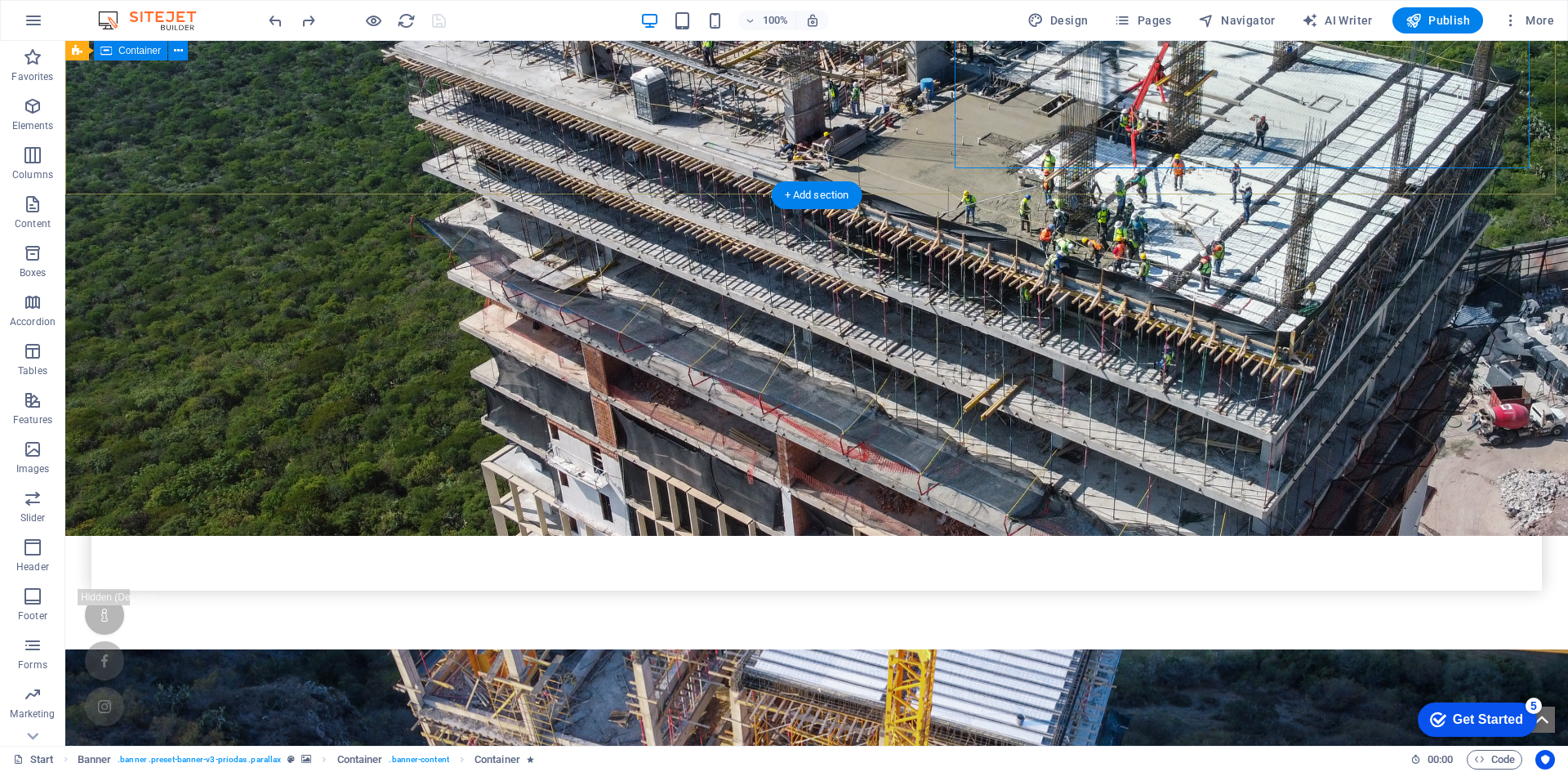
click at [648, 335] on div "Construcción Vertical cotiza con nosotros" at bounding box center [817, 475] width 1502 height 282
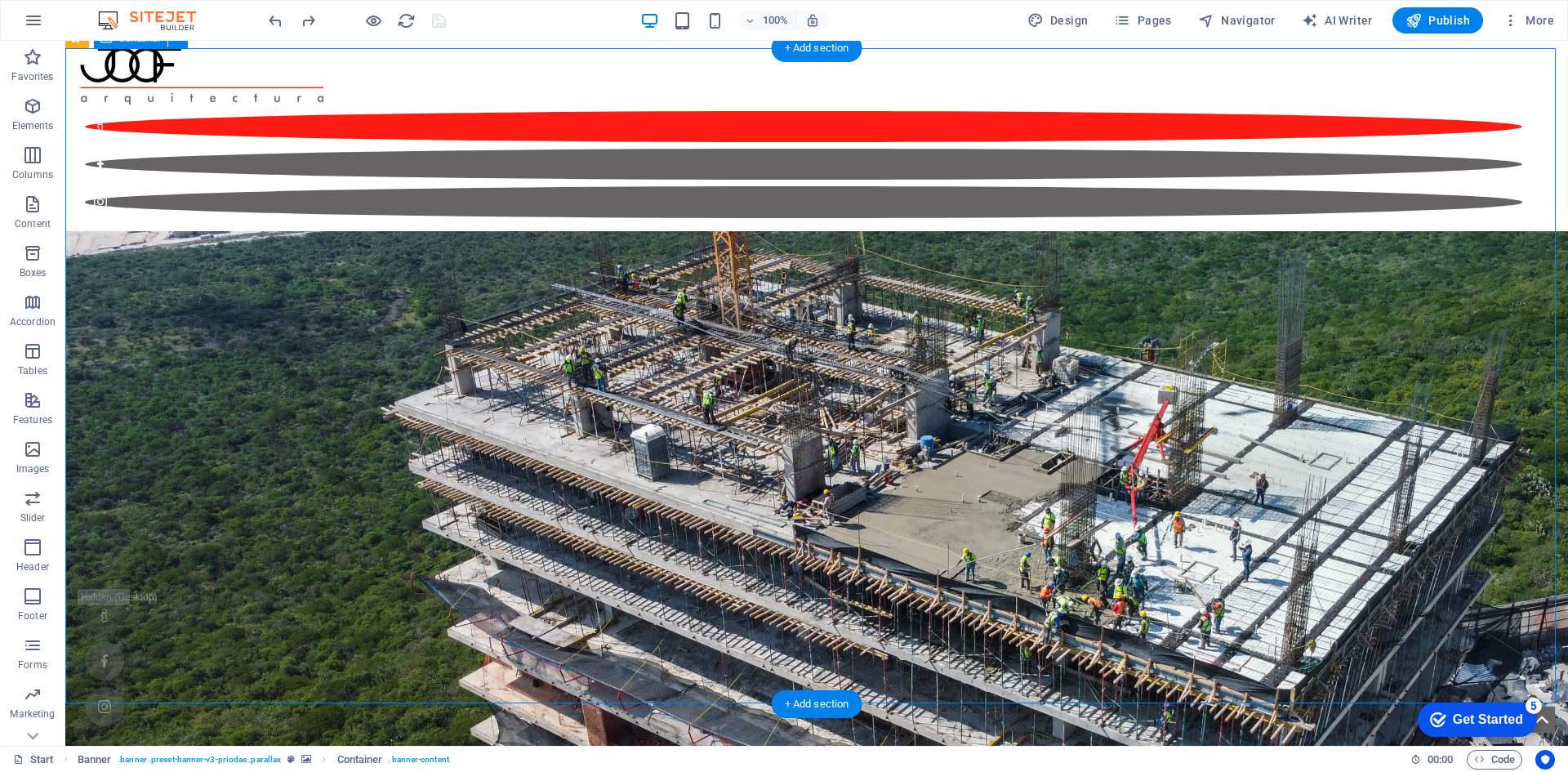
scroll to position [245, 0]
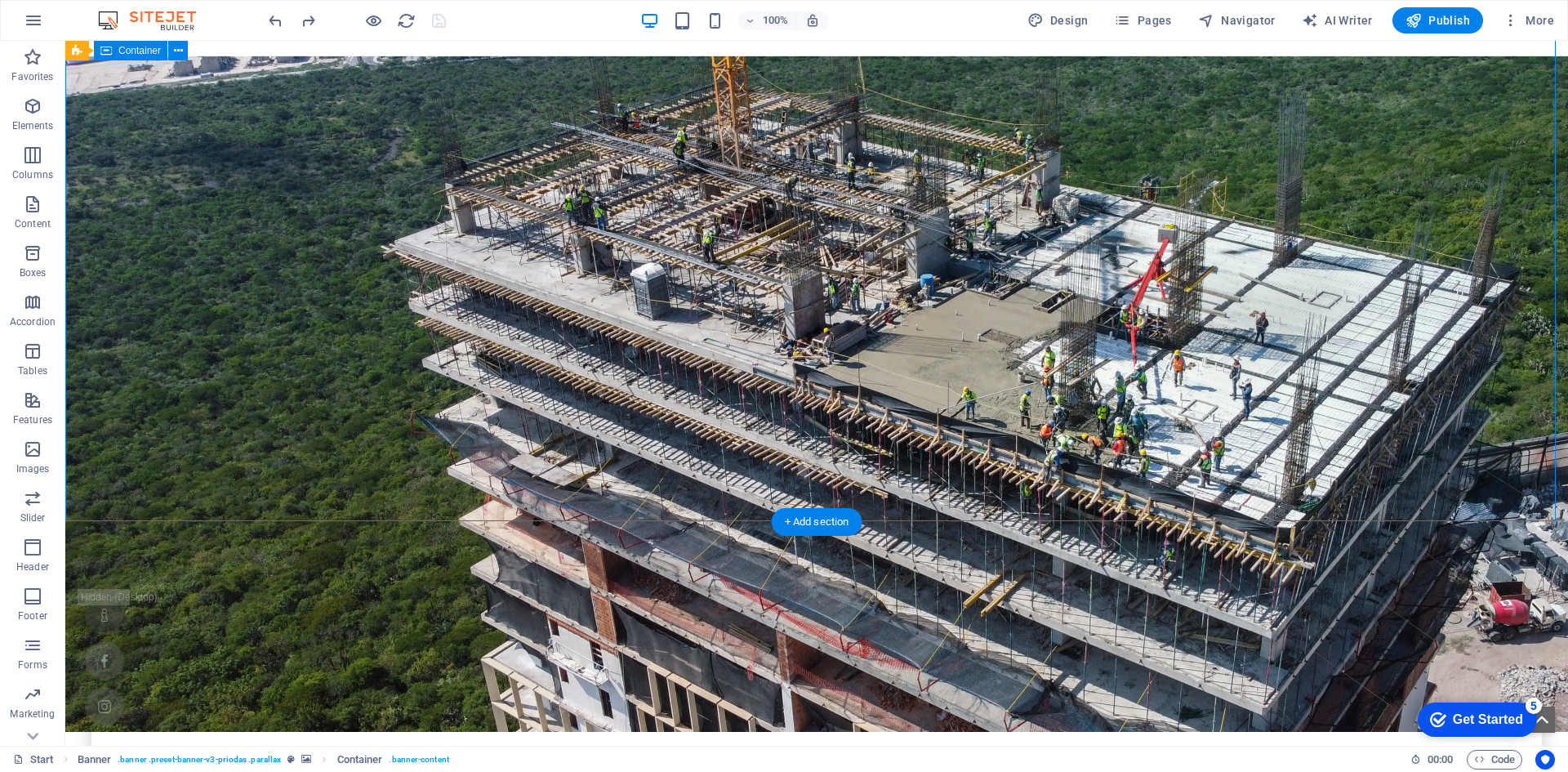
click at [147, 55] on span "Container" at bounding box center [140, 51] width 43 height 10
click at [149, 51] on span "Container" at bounding box center [140, 51] width 43 height 10
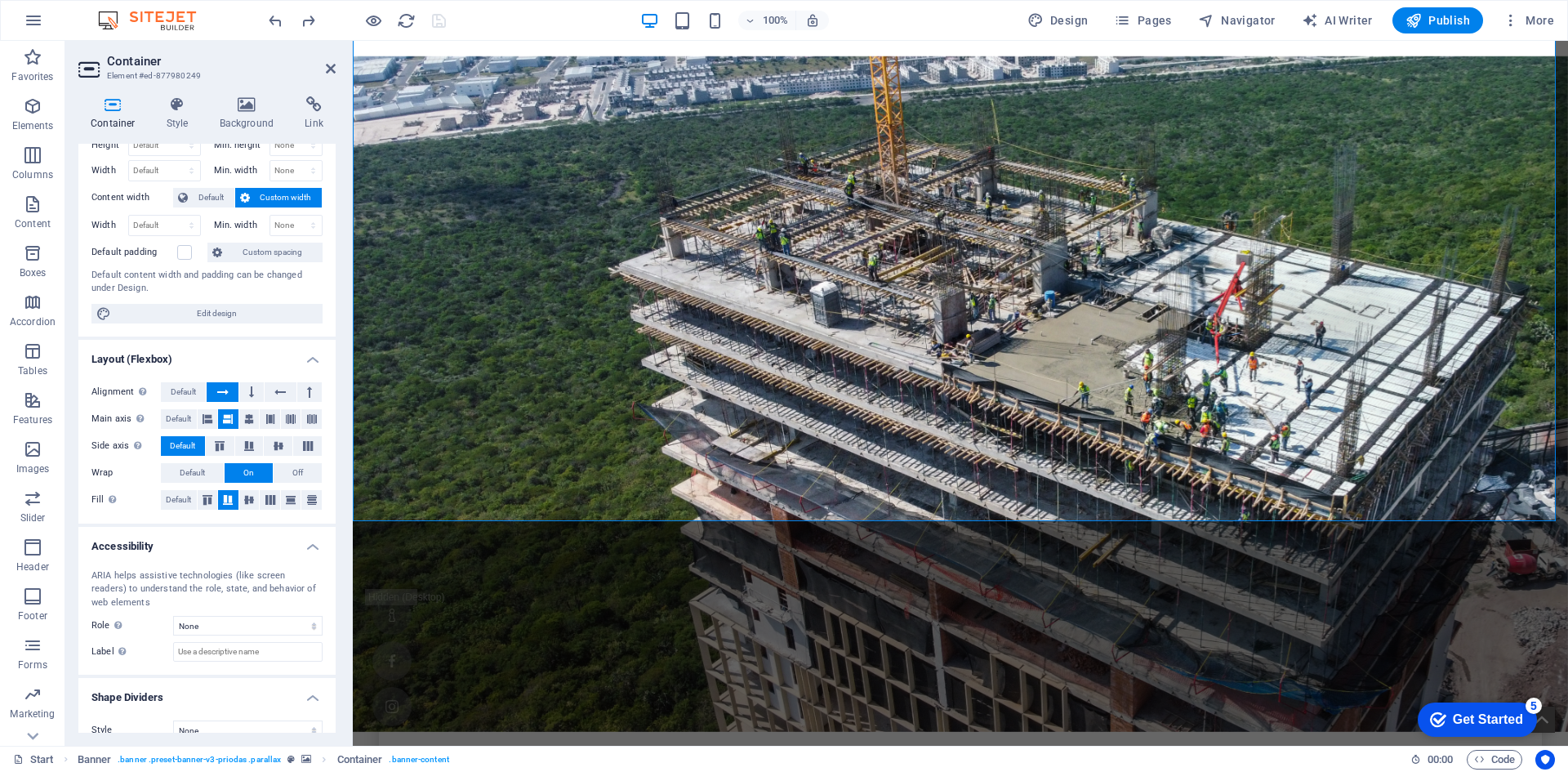
scroll to position [72, 0]
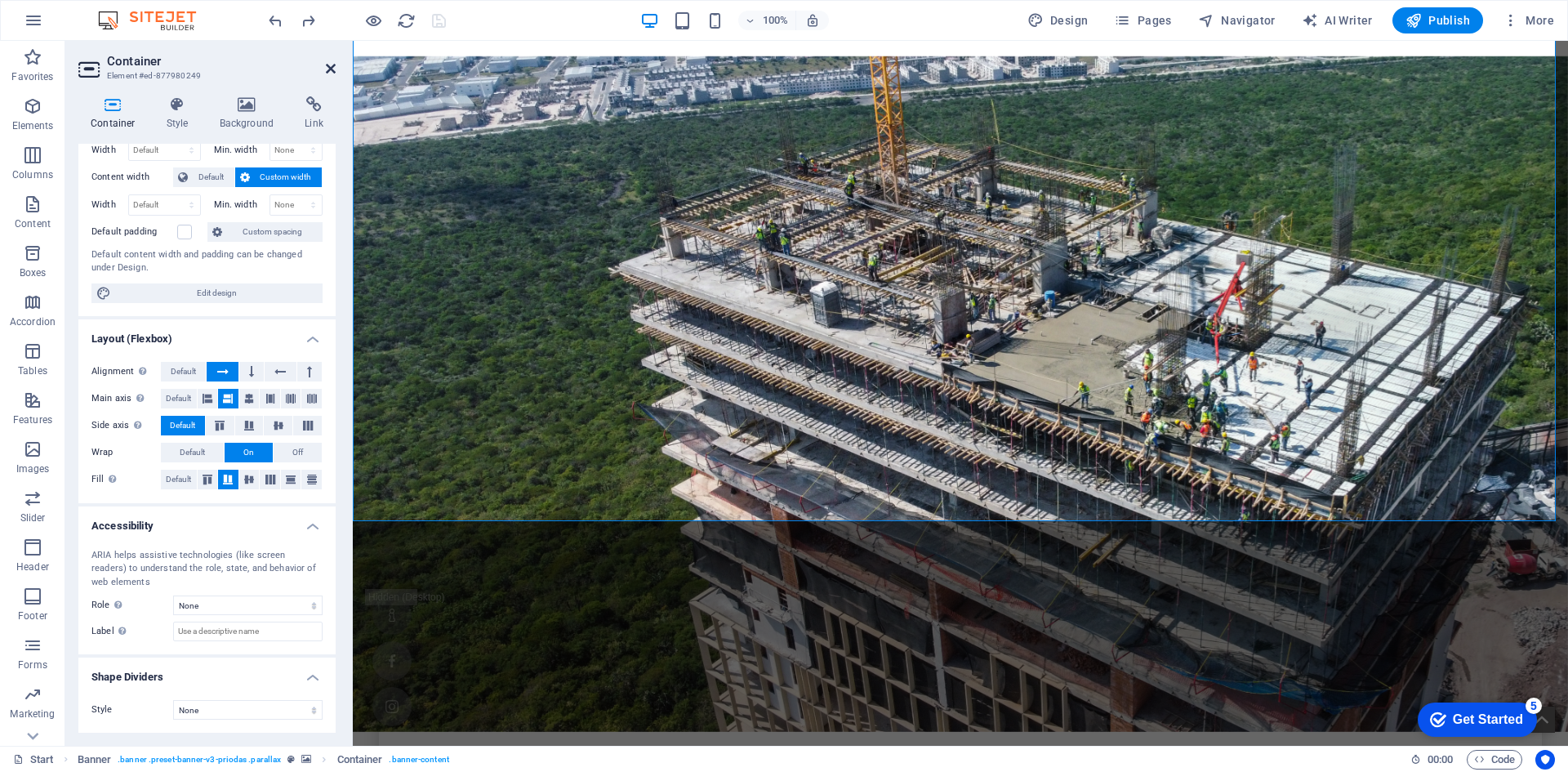
drag, startPoint x: 332, startPoint y: 71, endPoint x: 320, endPoint y: 49, distance: 25.1
click at [332, 71] on icon at bounding box center [331, 68] width 10 height 13
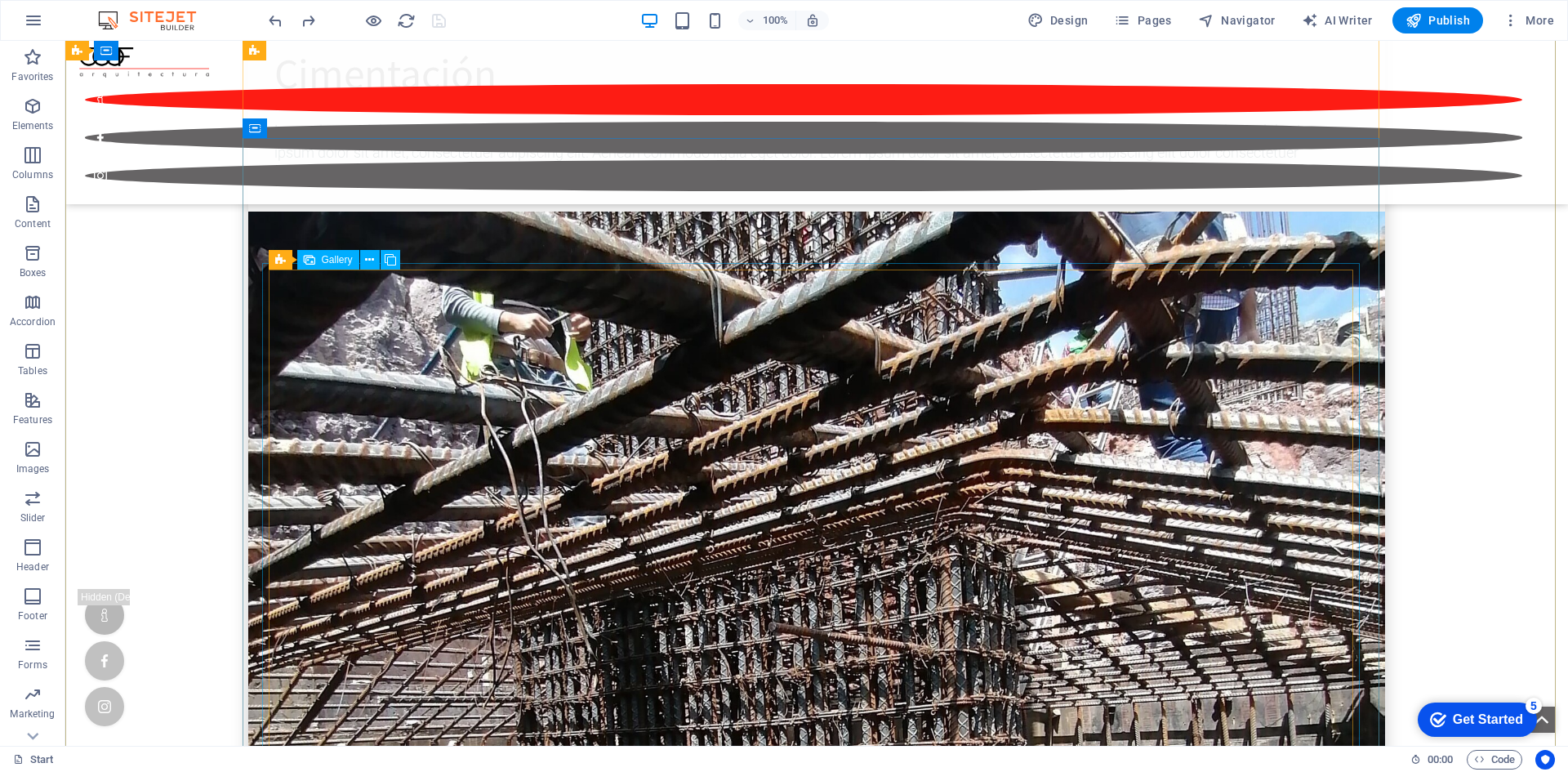
scroll to position [4983, 0]
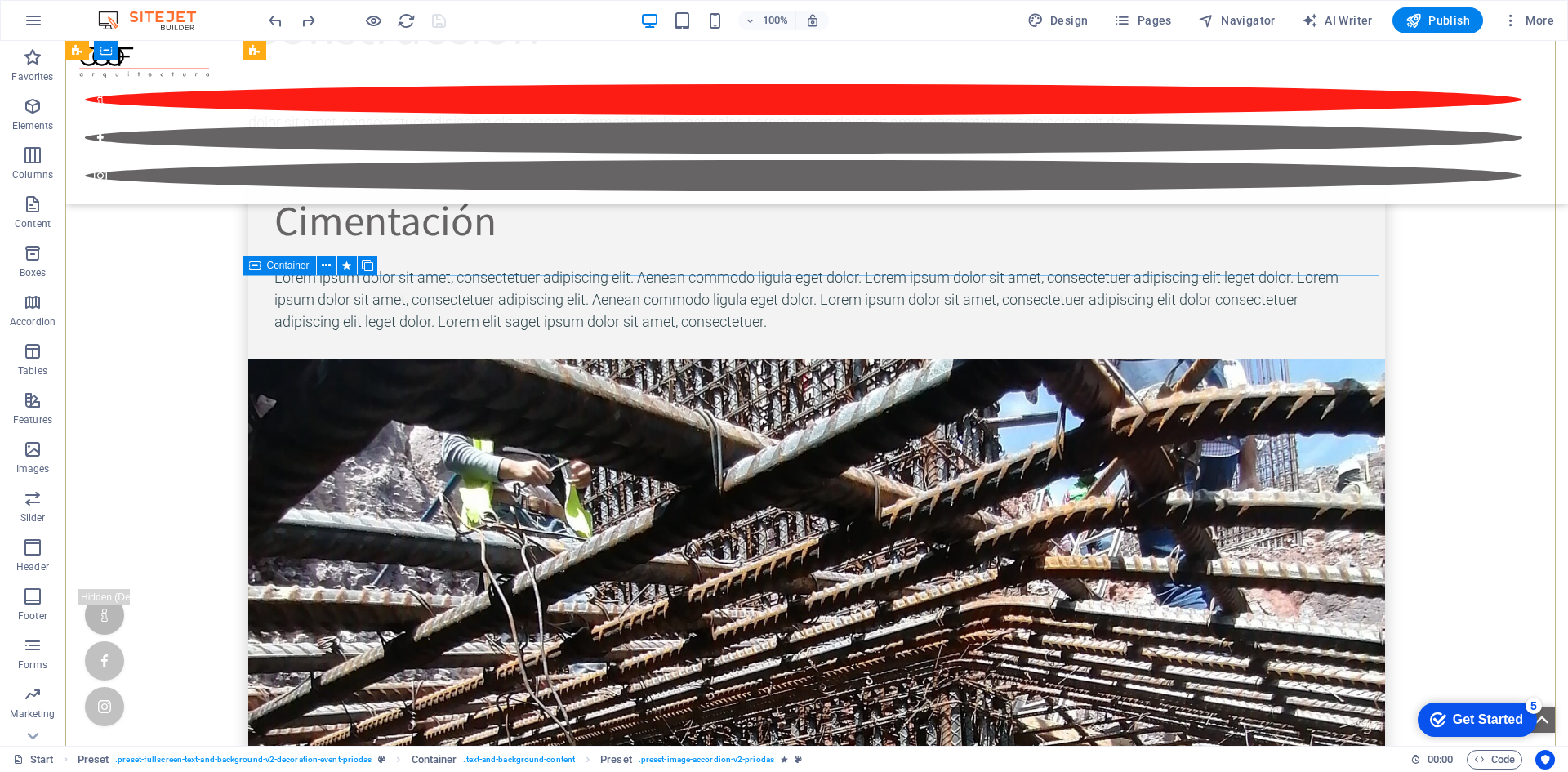
scroll to position [5147, 0]
